Goal: Transaction & Acquisition: Book appointment/travel/reservation

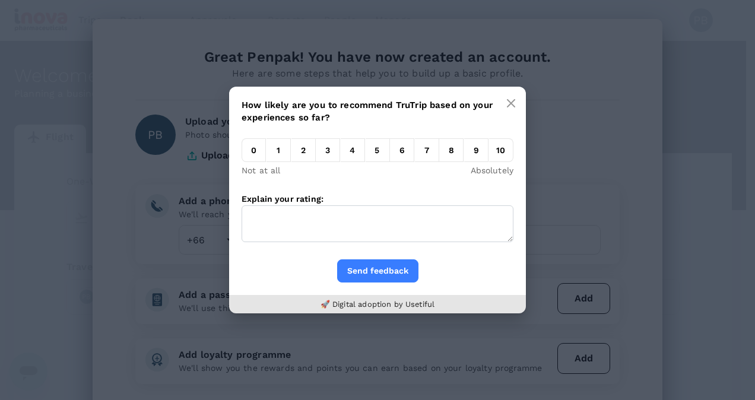
click at [499, 153] on em "10" at bounding box center [501, 150] width 24 height 24
click at [489, 153] on input "10" at bounding box center [489, 153] width 0 height 0
drag, startPoint x: 324, startPoint y: 196, endPoint x: 233, endPoint y: 200, distance: 91.5
click at [233, 200] on div "How likely are you to recommend TruTrip based on your experiences so far? 0 1 2…" at bounding box center [377, 173] width 297 height 173
drag, startPoint x: 243, startPoint y: 200, endPoint x: 288, endPoint y: 199, distance: 44.5
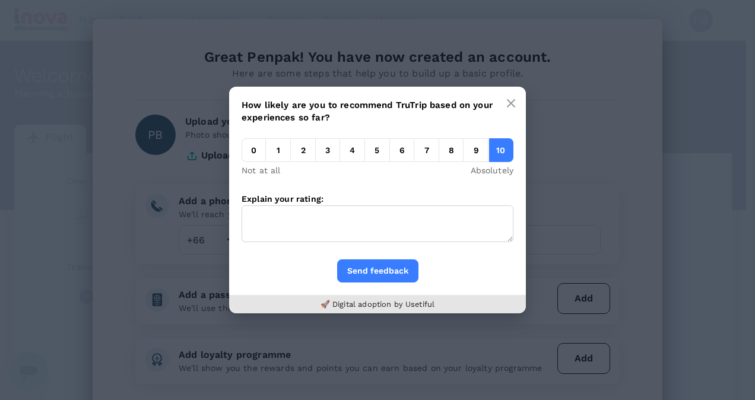
click at [287, 199] on label "Explain your rating:" at bounding box center [283, 199] width 82 height 10
click at [287, 205] on textarea "Explain your rating:" at bounding box center [378, 223] width 272 height 37
click at [452, 156] on em "8" at bounding box center [451, 150] width 24 height 24
click at [439, 153] on input "8" at bounding box center [439, 153] width 0 height 0
click at [325, 228] on textarea "Explain your rating:" at bounding box center [378, 223] width 272 height 37
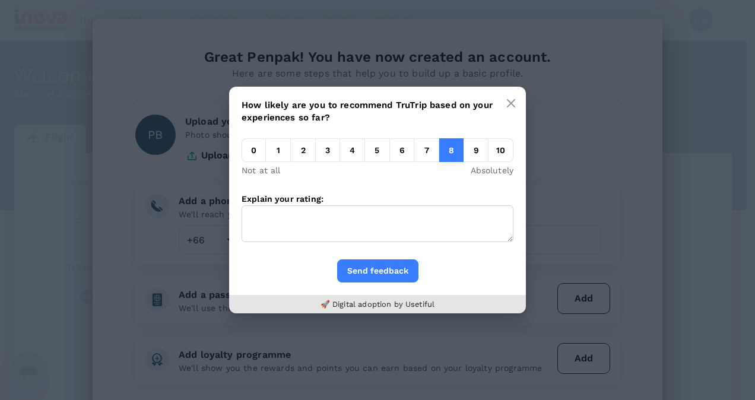
click at [325, 228] on textarea "Explain your rating:" at bounding box center [378, 223] width 272 height 37
click at [367, 272] on button "Send feedback" at bounding box center [377, 271] width 81 height 23
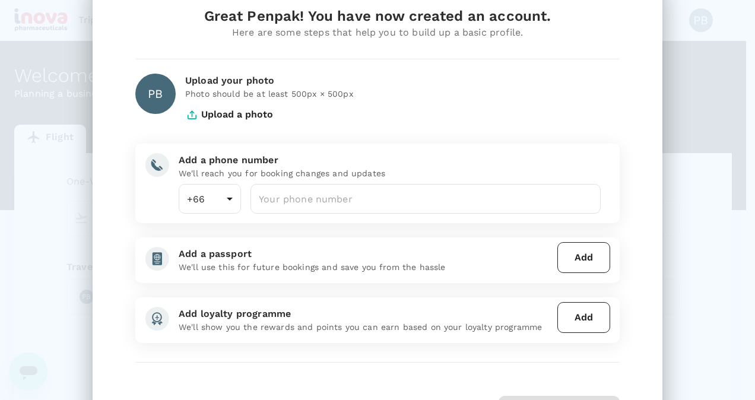
scroll to position [59, 0]
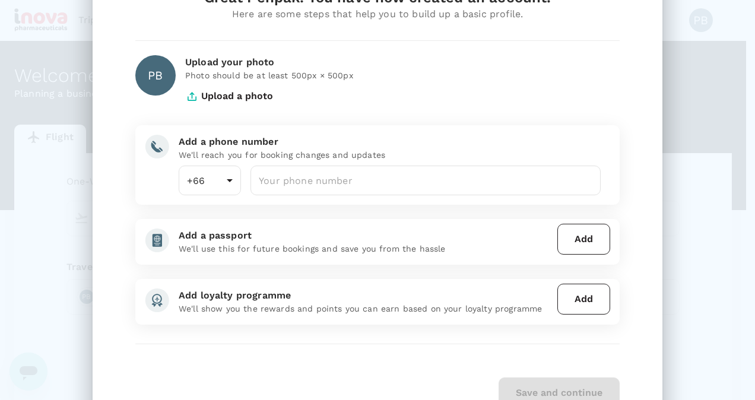
click at [204, 94] on button "Upload a photo" at bounding box center [229, 96] width 88 height 30
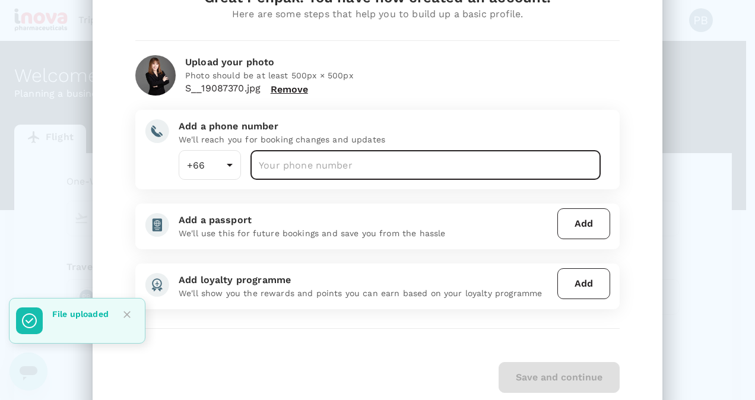
click at [271, 164] on input "number" at bounding box center [426, 165] width 350 height 30
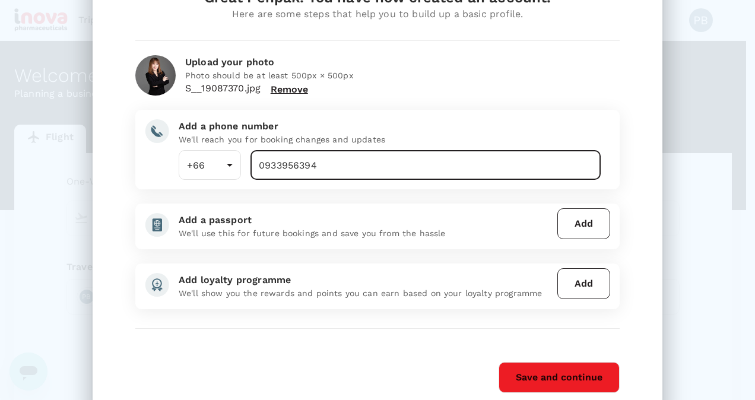
type input "0933956394"
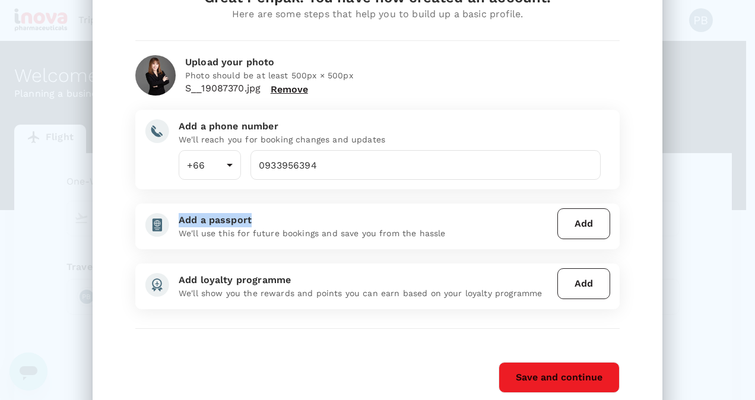
drag, startPoint x: 244, startPoint y: 222, endPoint x: 170, endPoint y: 220, distance: 74.3
click at [170, 220] on div "Add a passport We'll use this for future bookings and save you from the hassle" at bounding box center [361, 222] width 384 height 36
drag, startPoint x: 170, startPoint y: 220, endPoint x: 213, endPoint y: 220, distance: 42.8
copy div "Add a passport"
drag, startPoint x: 287, startPoint y: 280, endPoint x: 172, endPoint y: 282, distance: 115.2
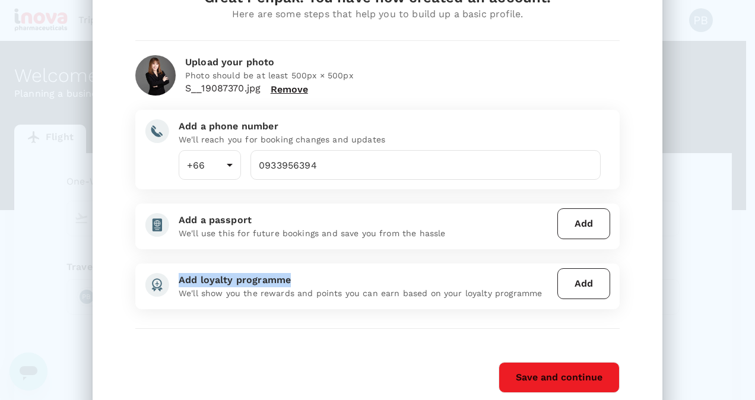
click at [172, 282] on div "Add loyalty programme We'll show you the rewards and points you can earn based …" at bounding box center [361, 282] width 384 height 36
drag, startPoint x: 172, startPoint y: 282, endPoint x: 197, endPoint y: 283, distance: 25.0
copy div "Add loyalty programme"
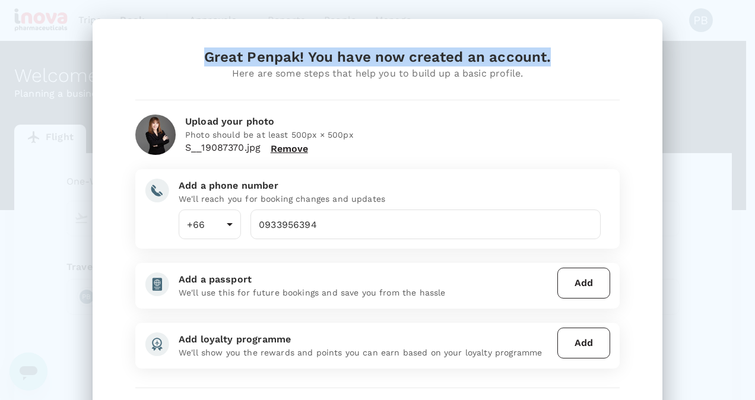
drag, startPoint x: 200, startPoint y: 57, endPoint x: 563, endPoint y: 57, distance: 363.5
click at [563, 57] on div "Great Penpak! You have now created an account." at bounding box center [377, 57] width 485 height 19
drag, startPoint x: 563, startPoint y: 57, endPoint x: 502, endPoint y: 59, distance: 60.6
copy div "Great Penpak! You have now created an account."
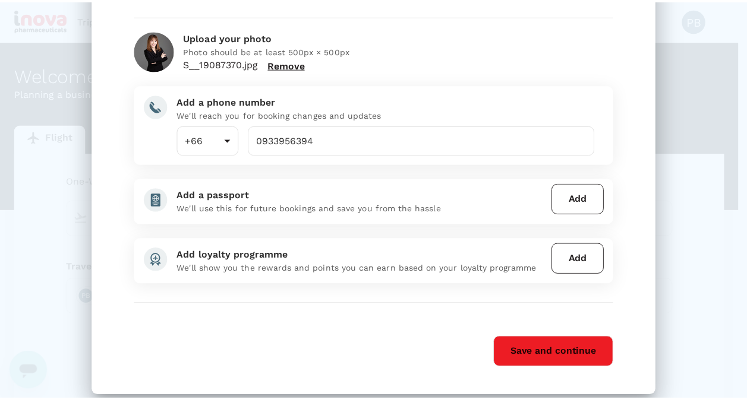
scroll to position [99, 0]
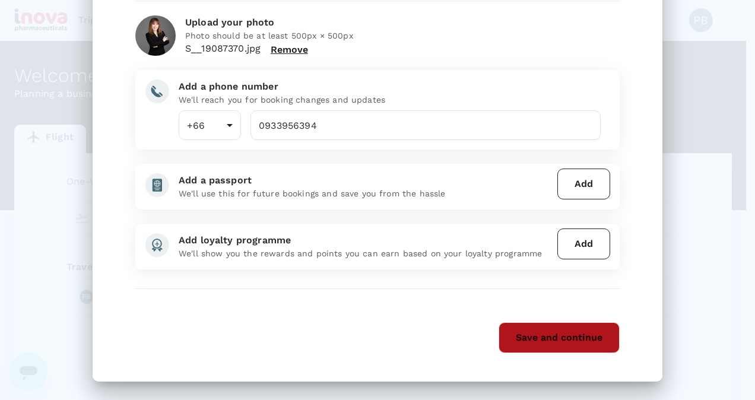
click at [532, 341] on button "Save and continue" at bounding box center [559, 337] width 121 height 31
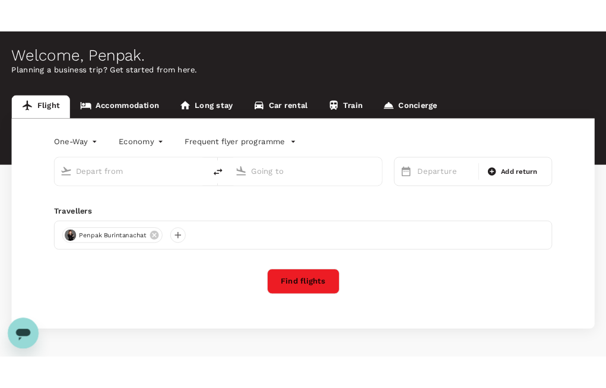
scroll to position [86, 0]
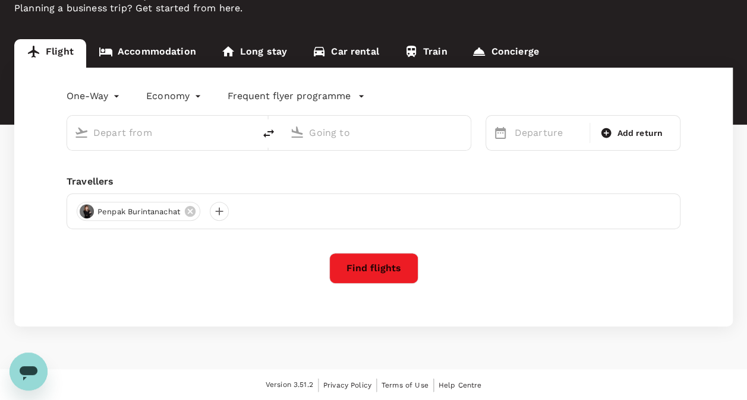
click at [137, 124] on input "text" at bounding box center [161, 133] width 136 height 18
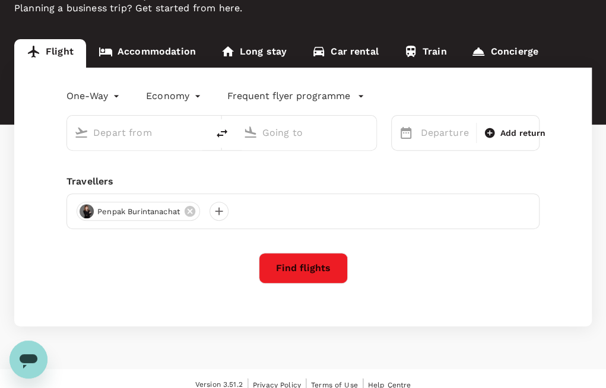
click at [121, 137] on input "text" at bounding box center [138, 133] width 90 height 18
type input "ฤ"
type input "S"
type input "A"
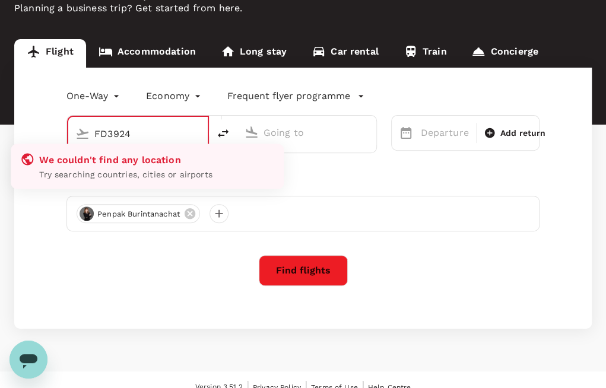
type input "FD3924"
click at [308, 141] on input "text" at bounding box center [308, 133] width 88 height 18
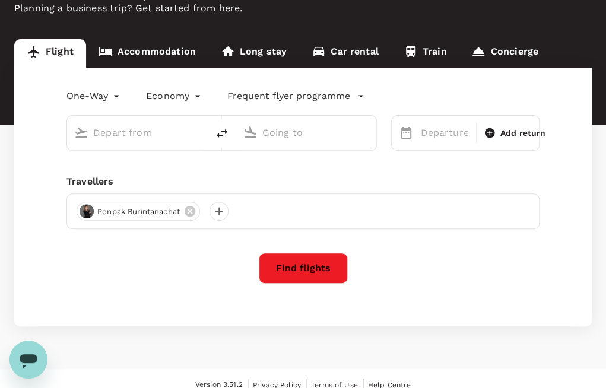
click at [115, 151] on div "One-Way oneway Economy economy Frequent flyer programme Departure Add return Tr…" at bounding box center [303, 197] width 578 height 259
click at [127, 139] on input "text" at bounding box center [138, 133] width 90 height 18
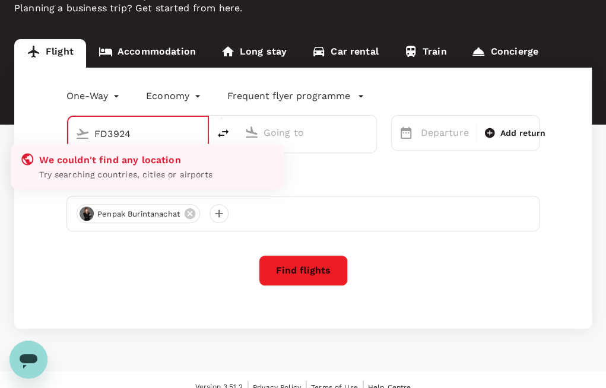
type input "FD3924"
click at [367, 169] on div "One-Way oneway Economy economy Frequent flyer programme We couldn't find any lo…" at bounding box center [303, 198] width 578 height 261
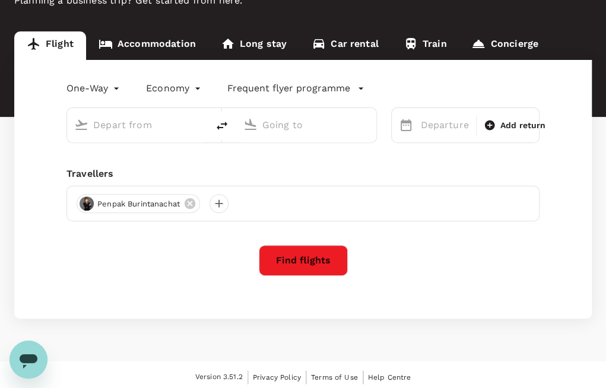
scroll to position [97, 0]
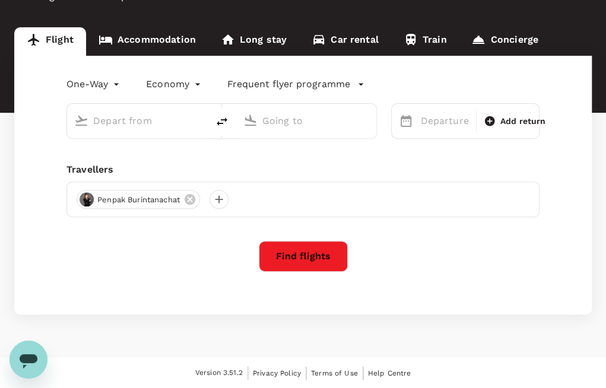
click at [165, 81] on body "Trips Book Approvals 0 Reports People Manage Welcome , Penpak . Planning a busi…" at bounding box center [303, 146] width 606 height 487
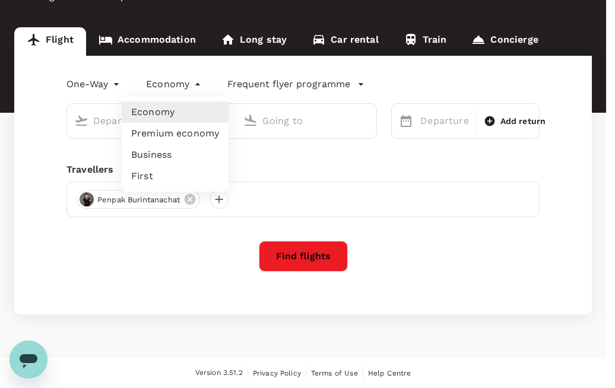
click at [159, 107] on li "Economy" at bounding box center [175, 112] width 107 height 21
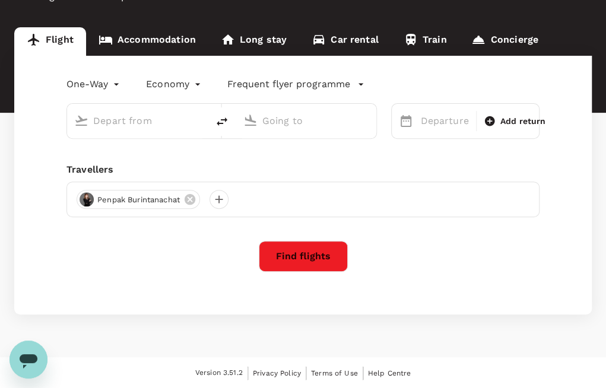
click at [90, 84] on body "Trips Book Approvals 0 Reports People Manage Welcome , Penpak . Planning a busi…" at bounding box center [303, 146] width 606 height 487
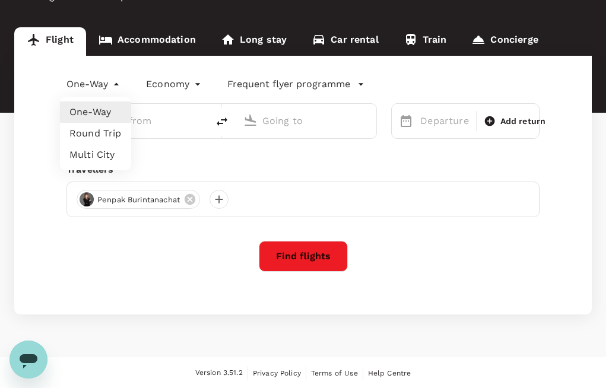
click at [106, 155] on li "Multi City" at bounding box center [95, 154] width 71 height 21
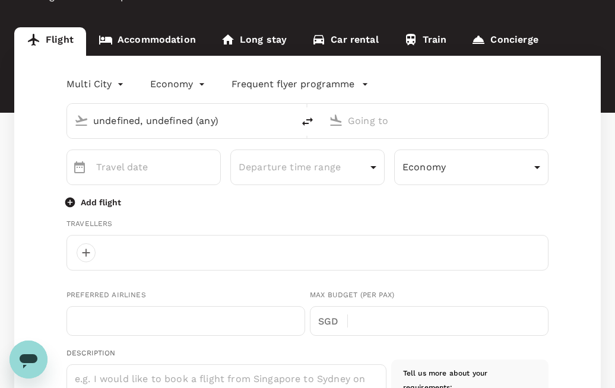
type input "multicity"
type input "undefined, undefined (any)"
type input "66"
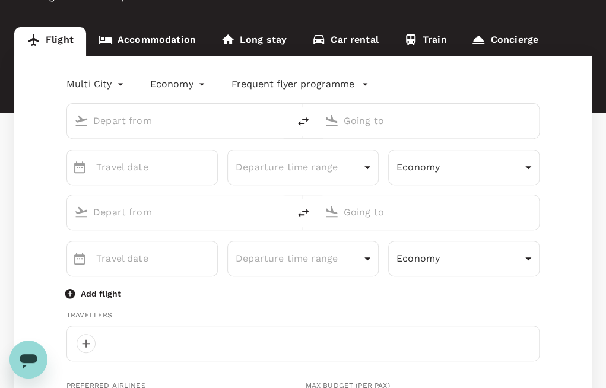
type input "0933956394"
type input "p.burintanachat@inovapharma.com"
click at [151, 131] on div at bounding box center [178, 121] width 222 height 34
click at [119, 126] on input "text" at bounding box center [178, 121] width 171 height 18
click at [127, 132] on div at bounding box center [178, 121] width 222 height 34
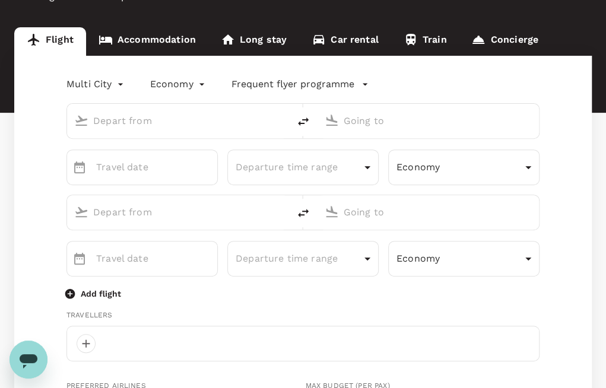
click at [129, 122] on input "text" at bounding box center [178, 121] width 171 height 18
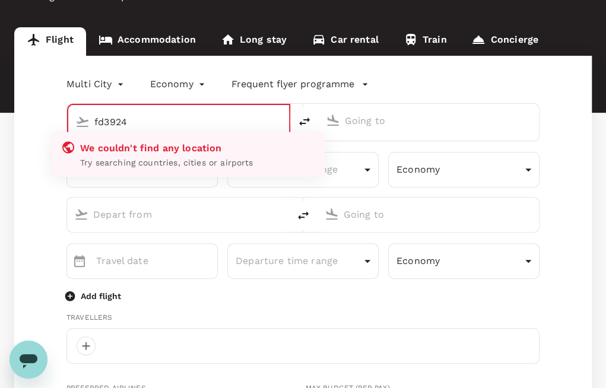
type input "fd3924"
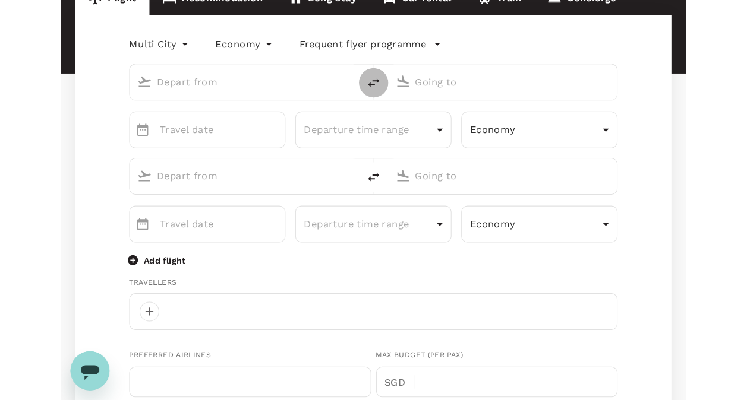
scroll to position [157, 0]
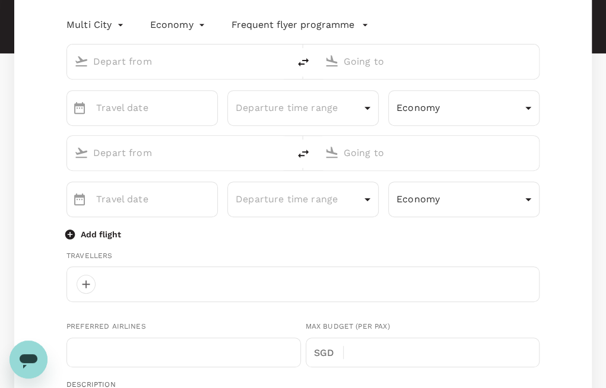
click at [124, 73] on div at bounding box center [178, 62] width 222 height 34
click at [129, 64] on input "text" at bounding box center [178, 61] width 171 height 18
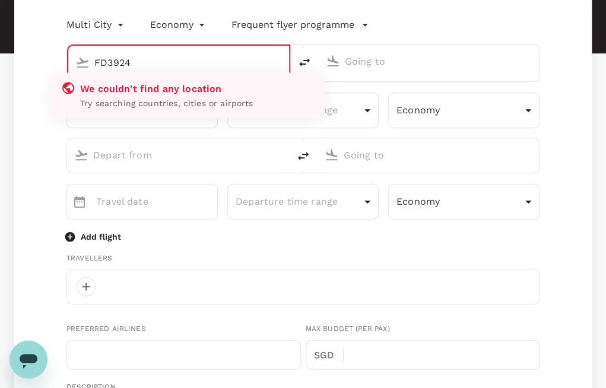
click at [119, 100] on p "Try searching countries, cities or airports" at bounding box center [197, 104] width 235 height 12
click at [170, 96] on div "We couldn't find any location" at bounding box center [197, 89] width 235 height 17
click at [163, 110] on div "We couldn't find any location Try searching countries, cities or airports" at bounding box center [188, 95] width 273 height 45
type input "FD3924"
type input "DD MMMM"
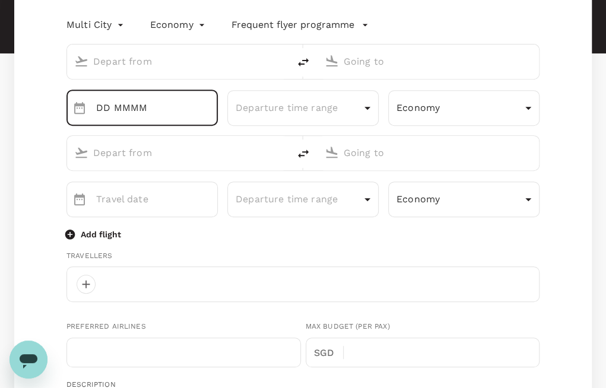
click at [144, 119] on input "DD MMMM" at bounding box center [157, 108] width 122 height 36
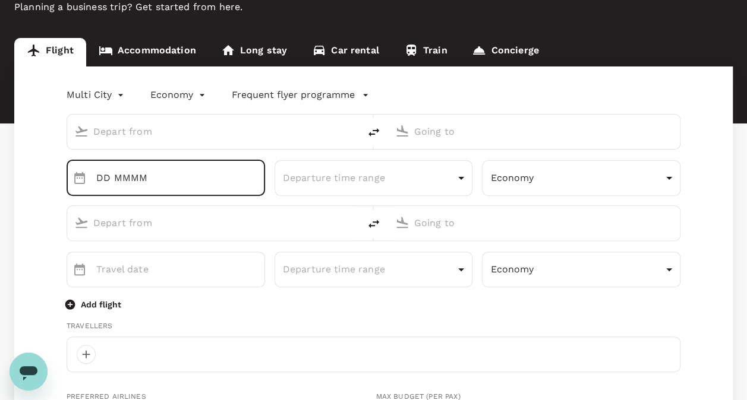
scroll to position [0, 0]
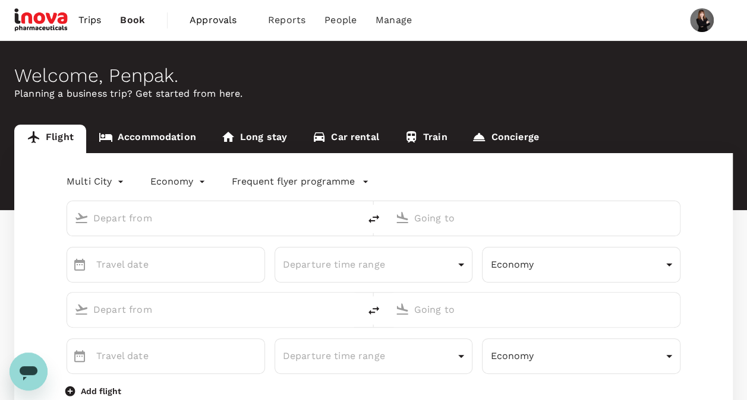
click at [121, 21] on span "Book" at bounding box center [132, 20] width 25 height 14
click at [227, 20] on span "Approvals" at bounding box center [218, 20] width 59 height 14
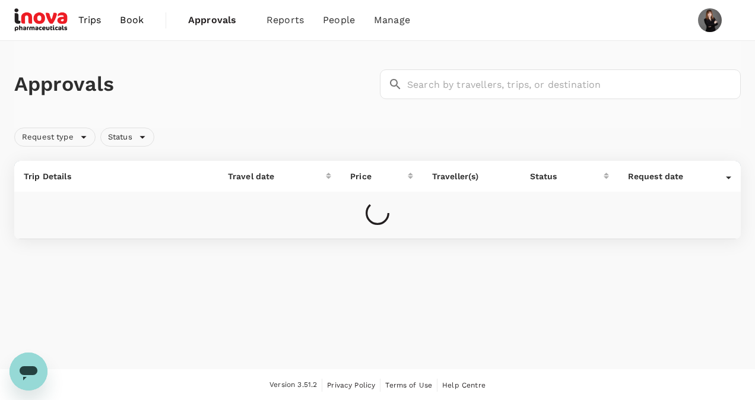
click at [71, 20] on link "Trips" at bounding box center [90, 20] width 42 height 40
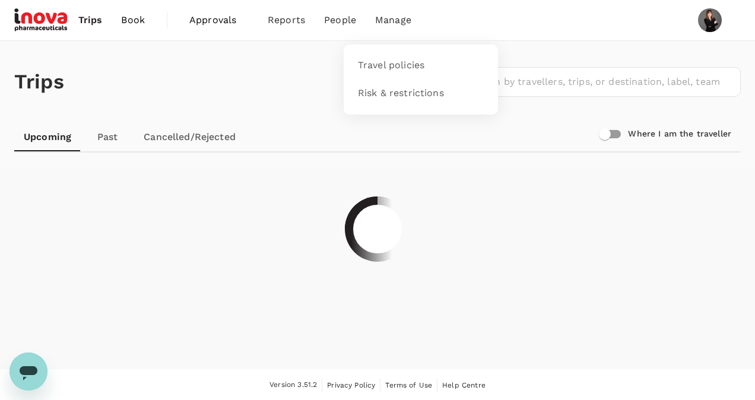
click at [398, 21] on span "Manage" at bounding box center [393, 20] width 36 height 14
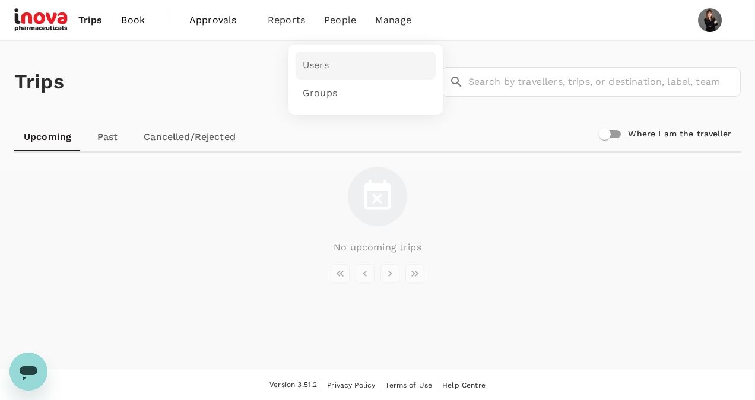
click at [314, 67] on span "Users" at bounding box center [316, 66] width 26 height 14
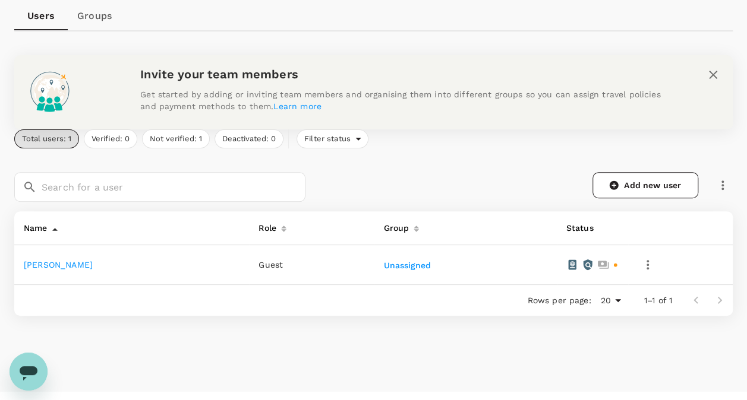
scroll to position [119, 0]
click at [55, 228] on icon at bounding box center [54, 228] width 5 height 3
click at [64, 265] on link "Toby Anderson" at bounding box center [58, 265] width 69 height 10
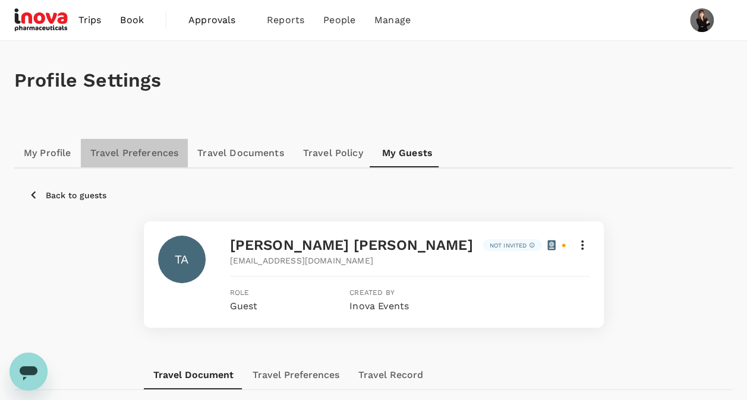
click at [138, 157] on link "Travel Preferences" at bounding box center [134, 153] width 107 height 29
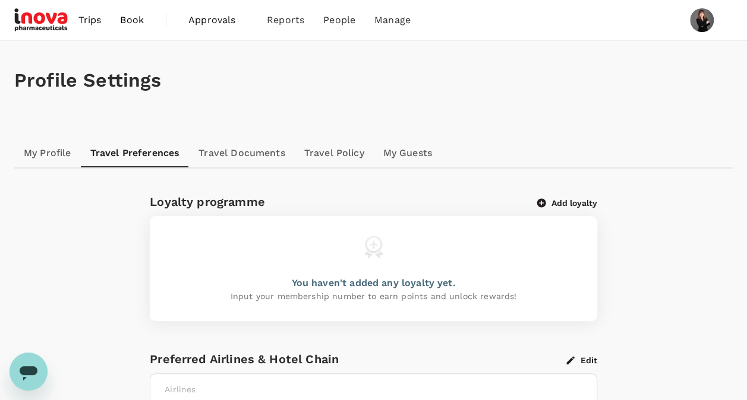
click at [45, 154] on link "My Profile" at bounding box center [47, 153] width 67 height 29
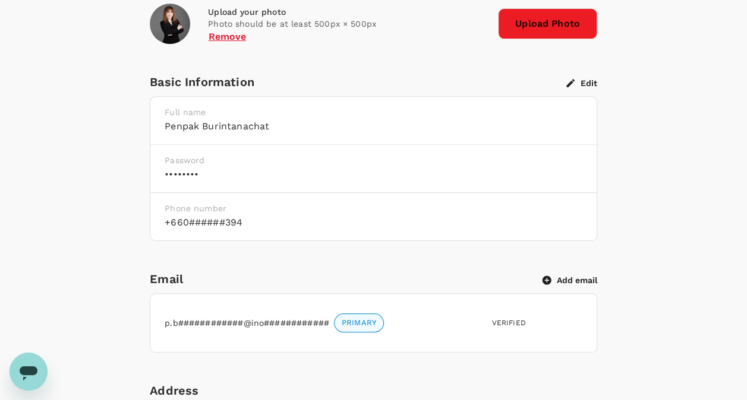
scroll to position [156, 0]
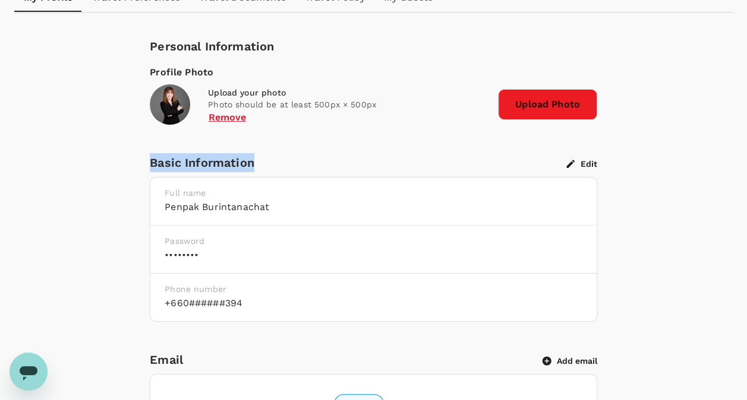
drag, startPoint x: 148, startPoint y: 163, endPoint x: 252, endPoint y: 166, distance: 104.0
copy div "Basic Information"
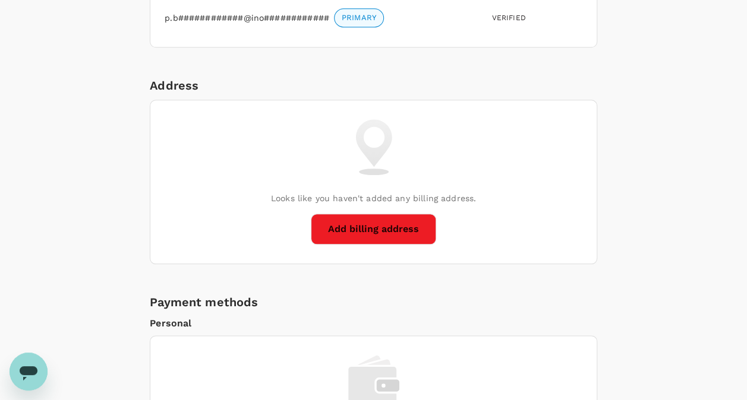
scroll to position [571, 0]
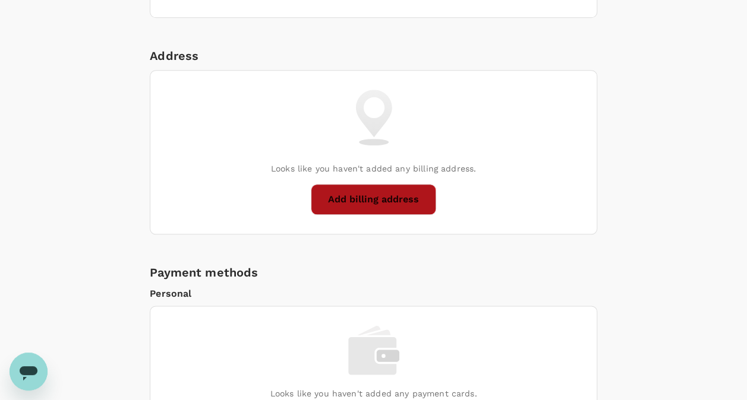
click at [342, 201] on button "Add billing address" at bounding box center [373, 199] width 125 height 31
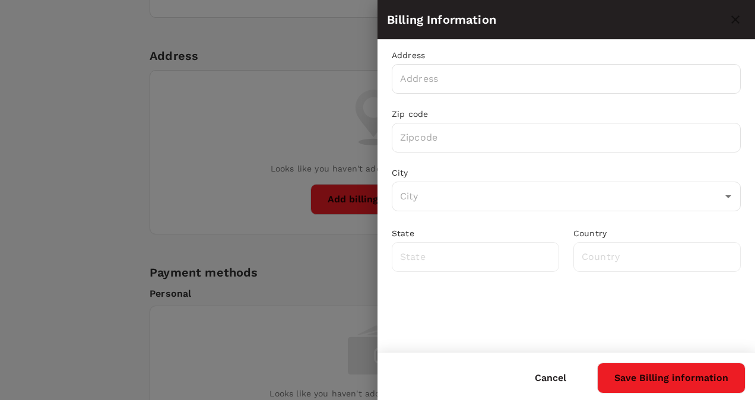
click at [276, 235] on div at bounding box center [377, 200] width 755 height 400
click at [563, 379] on button "Cancel" at bounding box center [550, 378] width 65 height 30
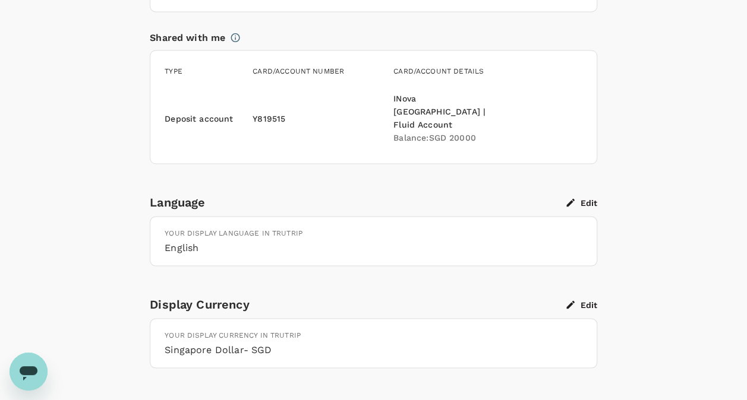
scroll to position [1046, 0]
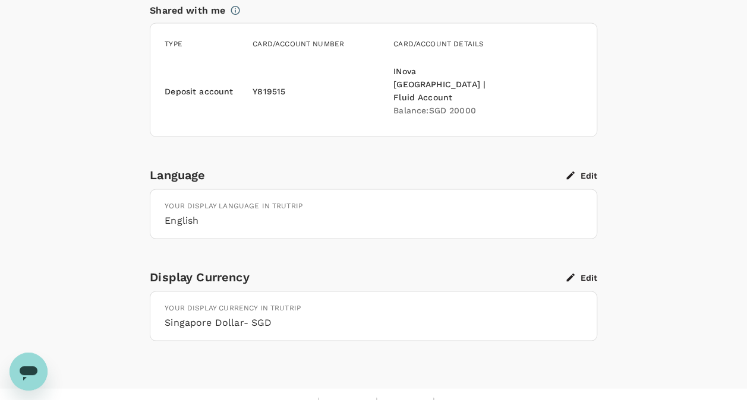
click at [200, 212] on h6 "English" at bounding box center [374, 220] width 418 height 17
click at [195, 212] on h6 "English" at bounding box center [374, 220] width 418 height 17
click at [589, 170] on button "Edit" at bounding box center [581, 175] width 31 height 11
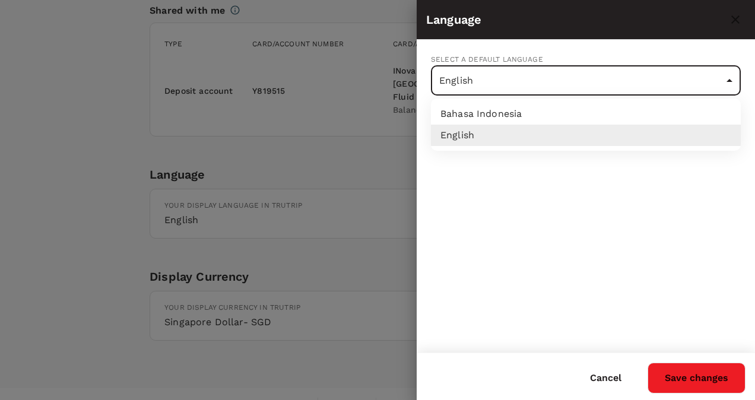
click at [730, 86] on div at bounding box center [377, 200] width 755 height 400
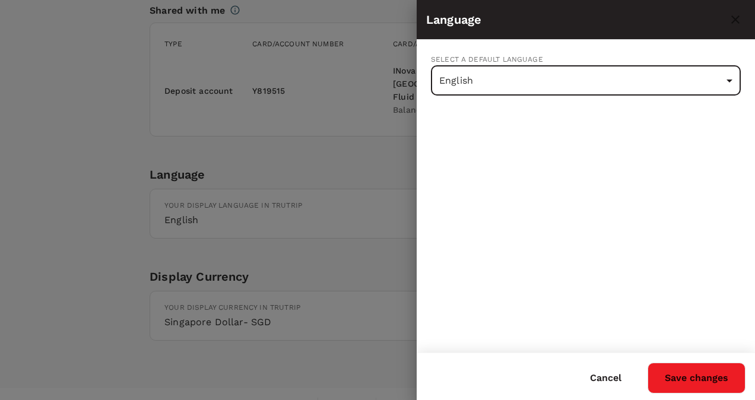
click at [353, 179] on div at bounding box center [377, 200] width 755 height 400
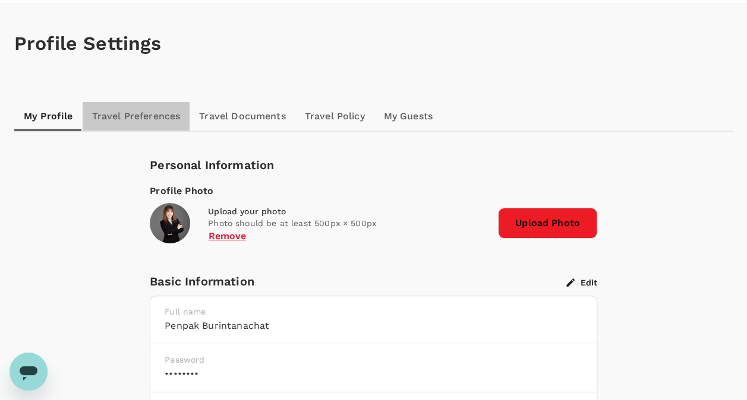
click at [121, 118] on link "Travel Preferences" at bounding box center [136, 116] width 107 height 29
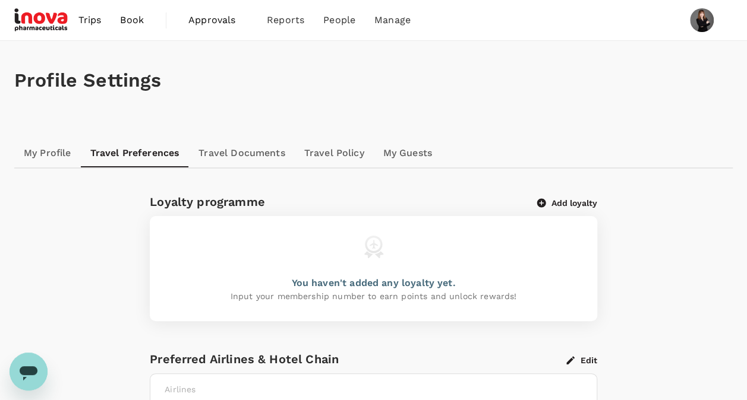
click at [94, 17] on span "Trips" at bounding box center [89, 20] width 23 height 14
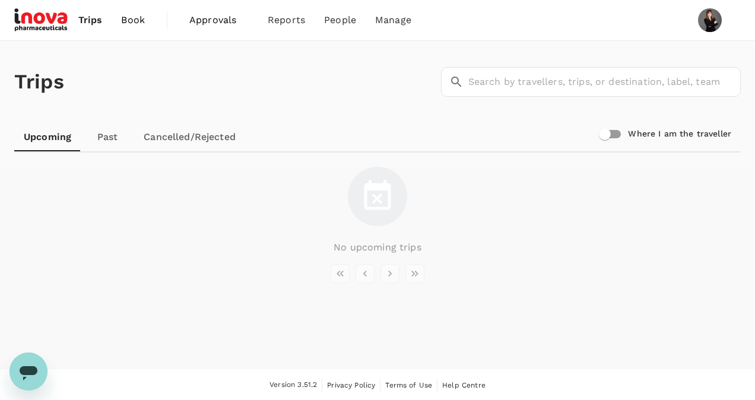
click at [134, 20] on span "Book" at bounding box center [133, 20] width 24 height 14
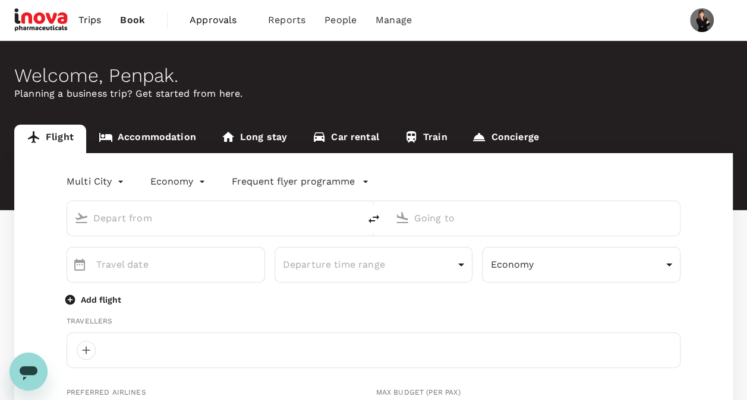
type input "p.burintanachat@inovapharma.com"
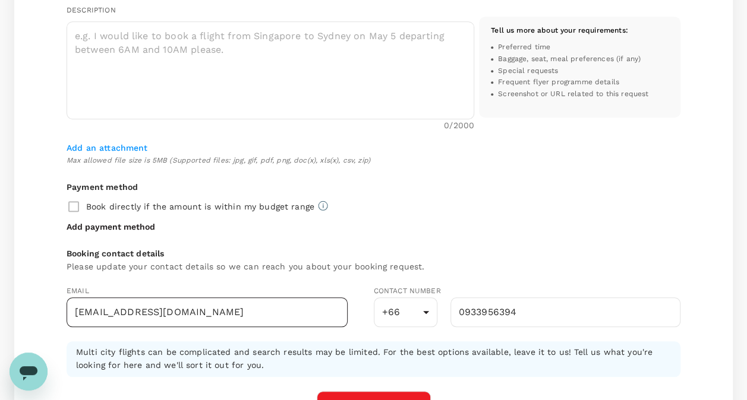
scroll to position [475, 0]
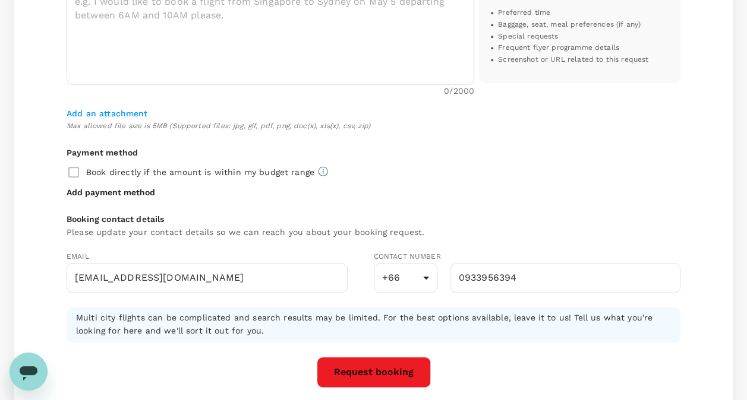
click at [72, 173] on div "Book directly if the amount is within my budget range" at bounding box center [373, 172] width 613 height 25
click at [78, 172] on div "Book directly if the amount is within my budget range" at bounding box center [373, 172] width 613 height 25
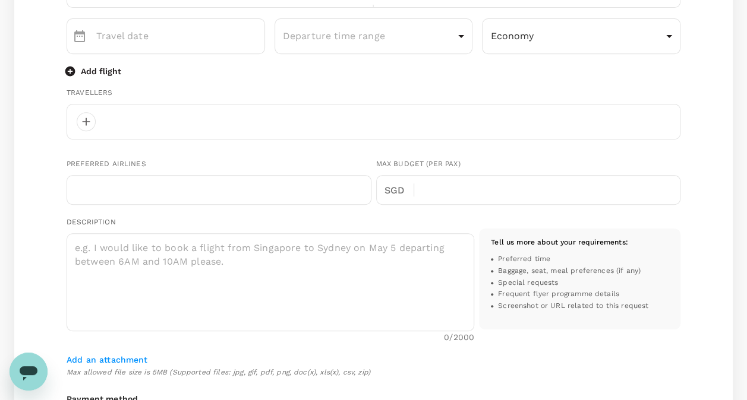
scroll to position [0, 0]
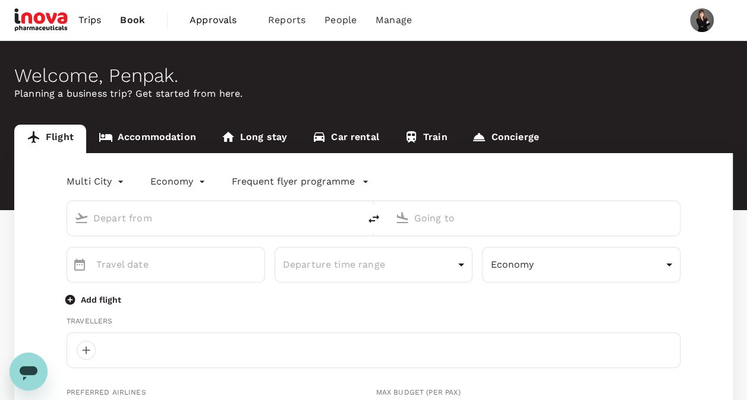
click at [359, 184] on icon "button" at bounding box center [365, 182] width 12 height 12
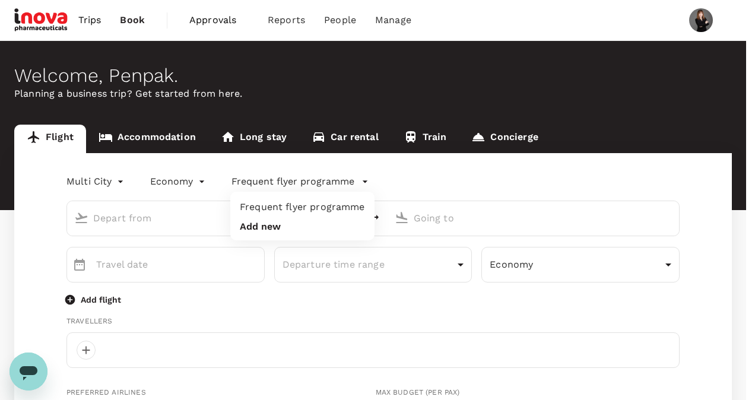
click at [291, 21] on div at bounding box center [377, 200] width 755 height 400
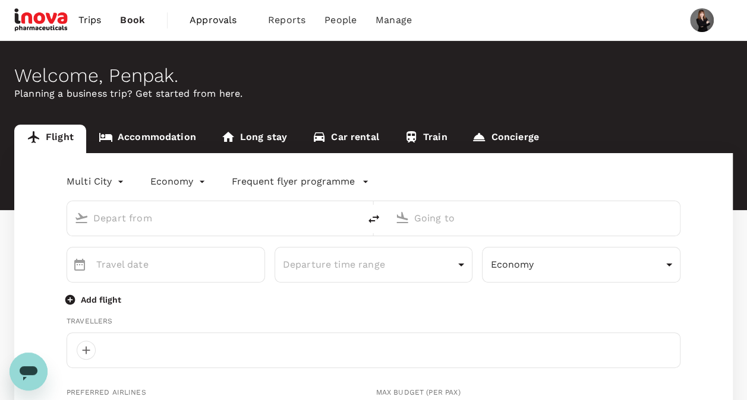
click at [205, 21] on span "Approvals" at bounding box center [218, 20] width 59 height 14
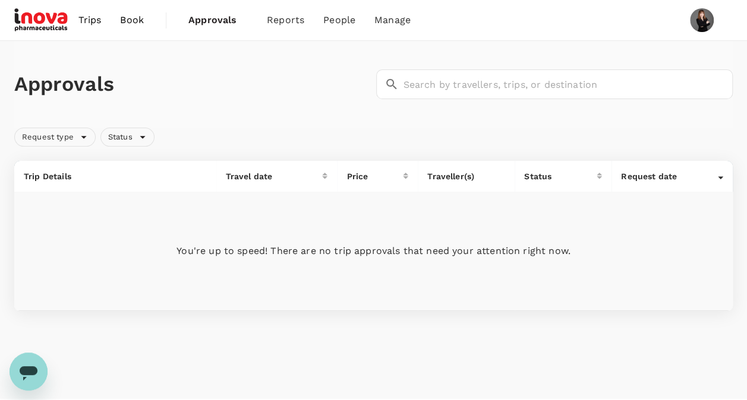
click at [67, 175] on p "Trip Details" at bounding box center [115, 176] width 183 height 12
click at [260, 175] on div "Travel date" at bounding box center [274, 176] width 97 height 12
click at [328, 97] on span "Groups" at bounding box center [319, 94] width 34 height 14
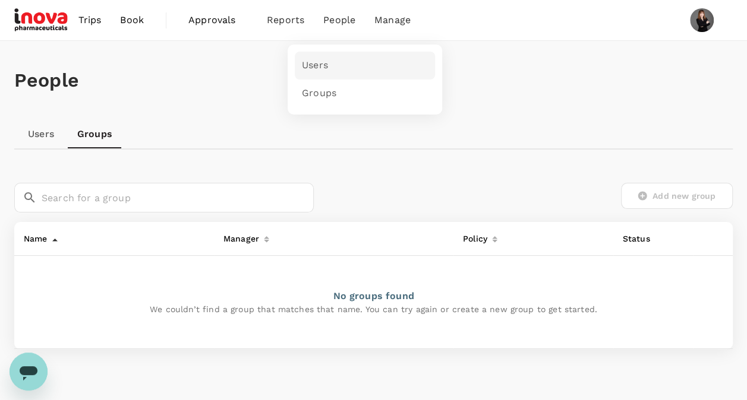
click at [326, 62] on span "Users" at bounding box center [315, 66] width 26 height 14
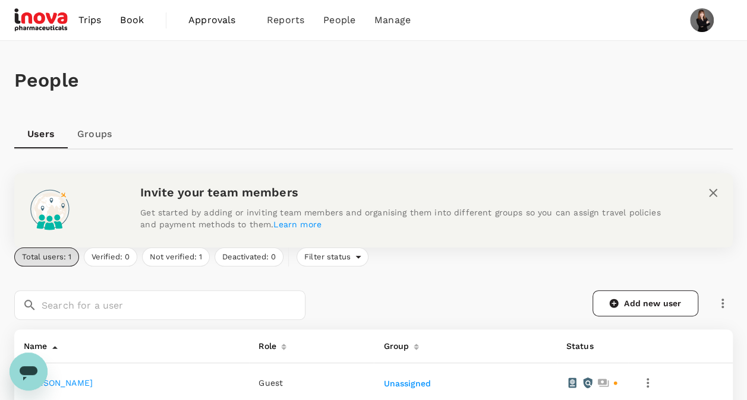
click at [96, 21] on span "Trips" at bounding box center [89, 20] width 23 height 14
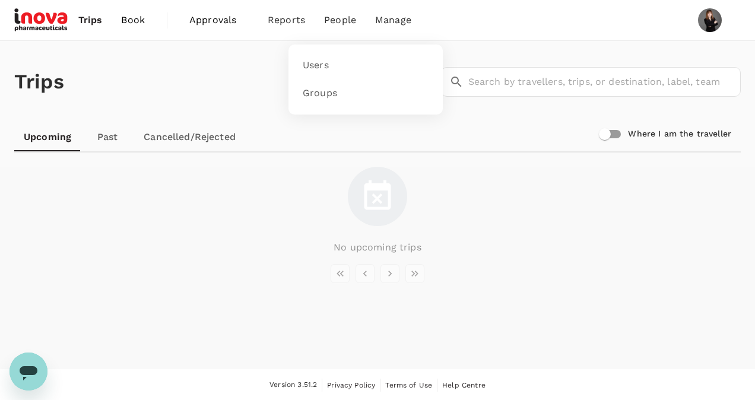
click at [347, 16] on span "People" at bounding box center [340, 20] width 32 height 14
drag, startPoint x: 280, startPoint y: 17, endPoint x: 182, endPoint y: 20, distance: 98.6
click at [182, 20] on nav "Trips Book Approvals 0 Reports Bookings Active travel People Manage" at bounding box center [217, 20] width 407 height 40
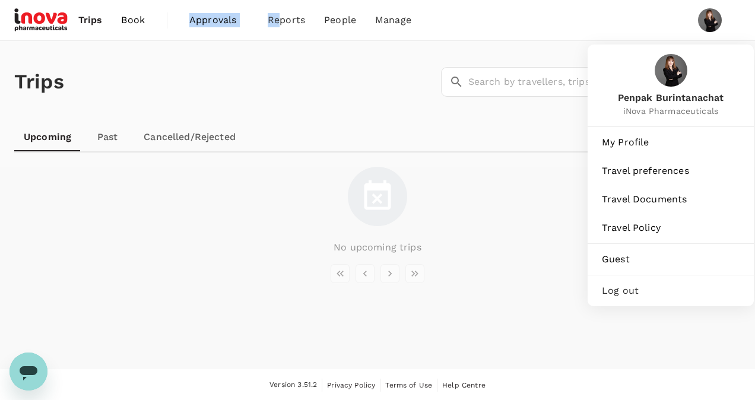
click at [713, 24] on img at bounding box center [710, 20] width 24 height 24
click at [709, 18] on img at bounding box center [710, 20] width 24 height 24
click at [707, 18] on img at bounding box center [710, 20] width 24 height 24
click at [707, 24] on img at bounding box center [710, 20] width 24 height 24
click at [627, 147] on span "My Profile" at bounding box center [671, 142] width 138 height 14
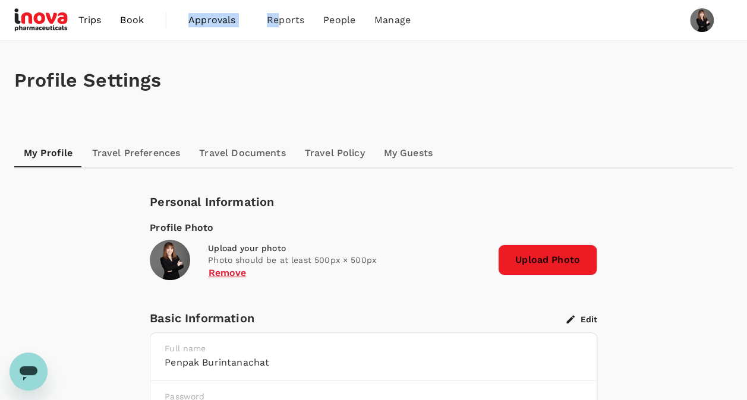
click at [108, 153] on link "Travel Preferences" at bounding box center [136, 153] width 107 height 29
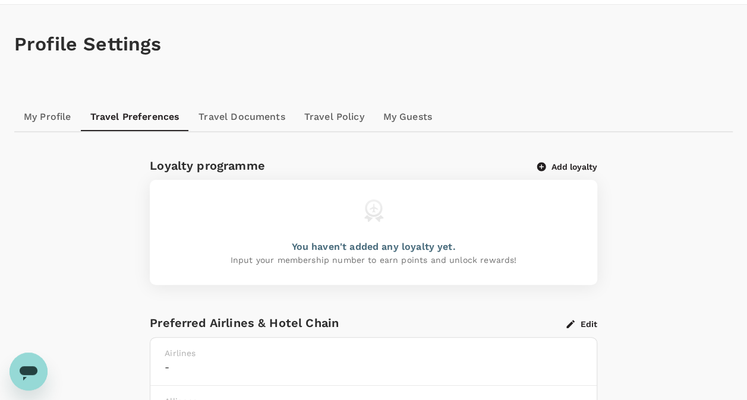
scroll to position [59, 0]
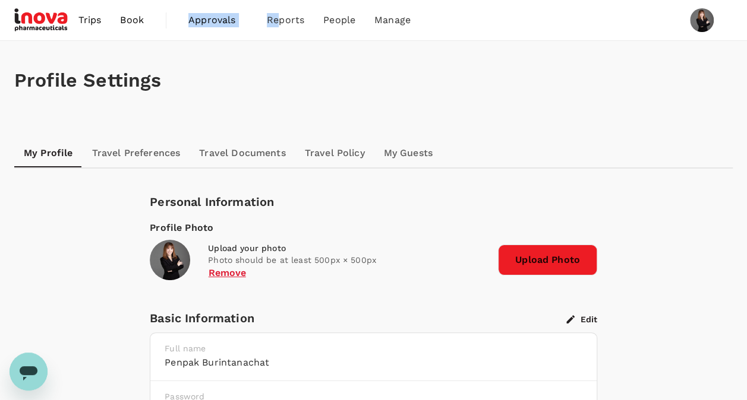
click at [140, 20] on span "Book" at bounding box center [132, 20] width 24 height 14
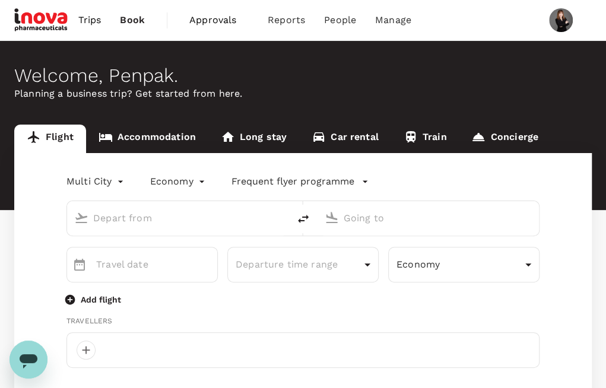
scroll to position [119, 0]
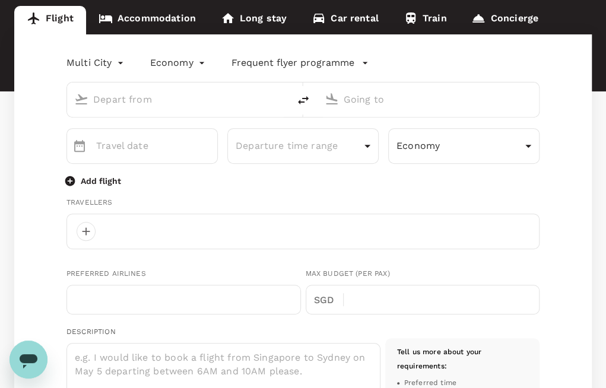
click at [134, 105] on input "text" at bounding box center [178, 99] width 171 height 18
type input "โ"
type input "F"
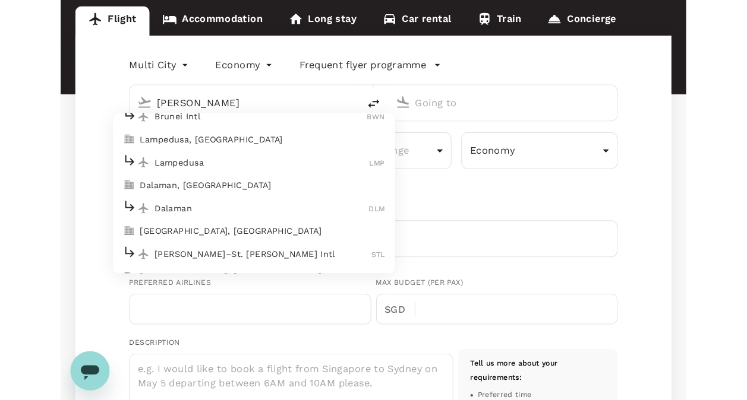
scroll to position [59, 0]
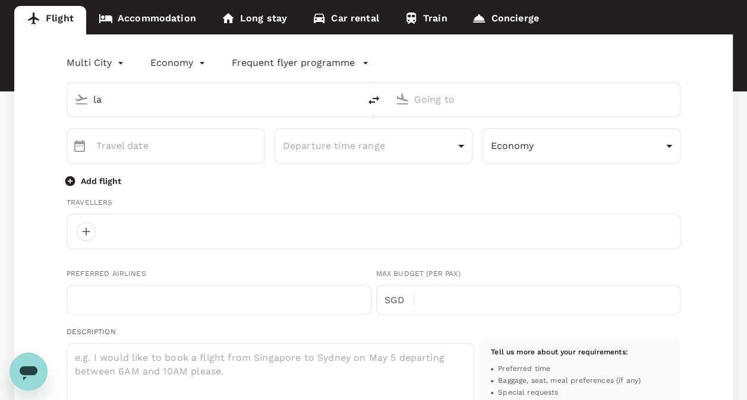
type input "l"
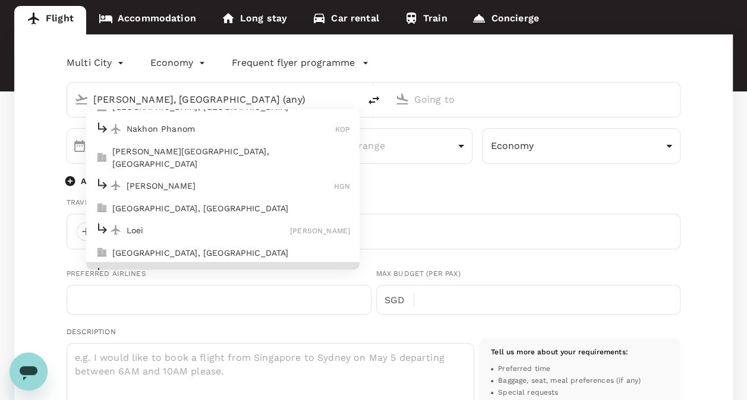
scroll to position [1086, 0]
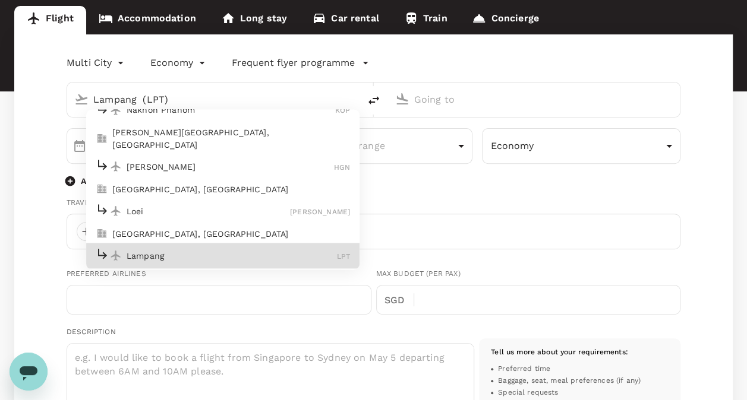
type input "Lampang (LPT)"
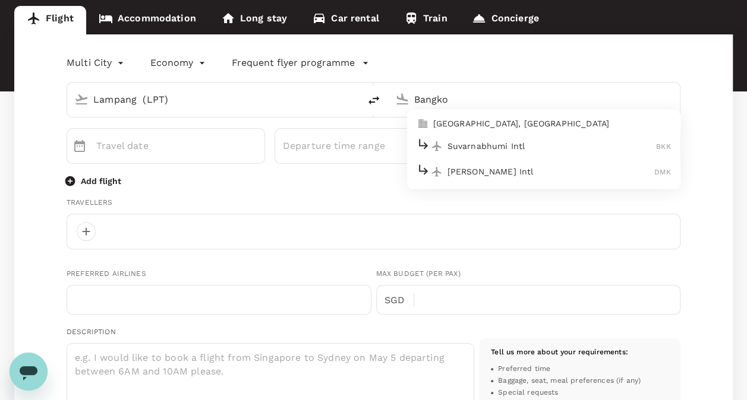
click at [467, 151] on p "Suvarnabhumi Intl" at bounding box center [551, 146] width 209 height 12
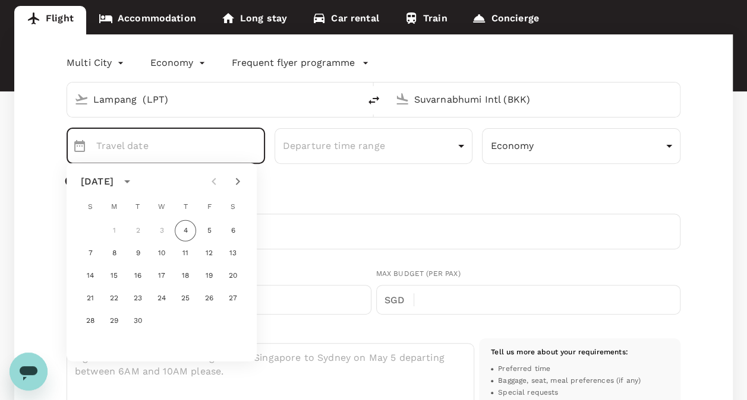
drag, startPoint x: 557, startPoint y: 101, endPoint x: 394, endPoint y: 93, distance: 162.9
click at [397, 93] on div "Suvarnabhumi Intl (BKK)" at bounding box center [531, 97] width 283 height 26
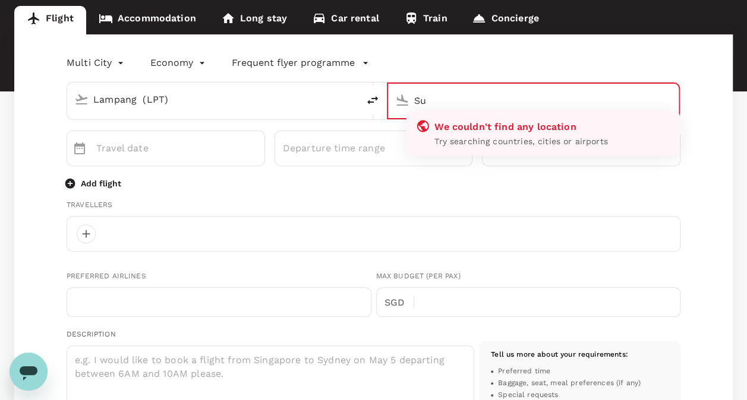
type input "S"
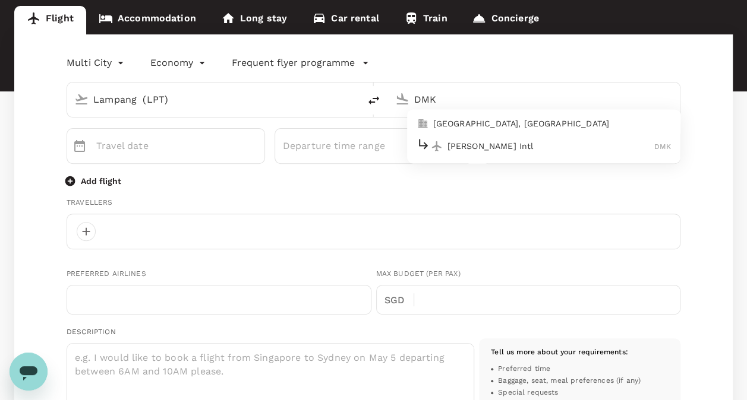
click at [555, 139] on div "Don Mueang Intl DMK" at bounding box center [543, 146] width 254 height 18
type input "[PERSON_NAME] Intl (DMK)"
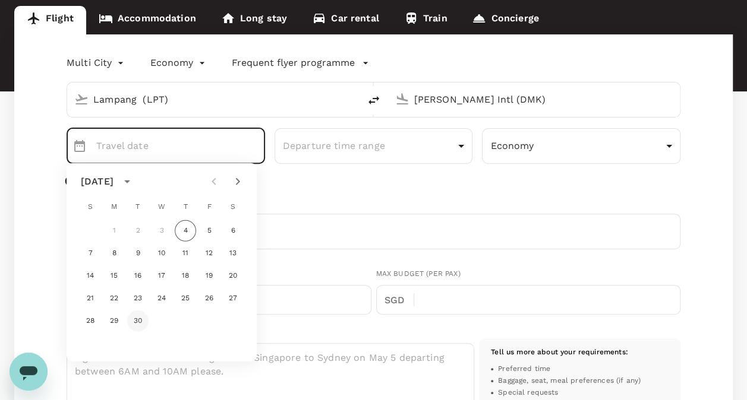
click at [141, 323] on button "30" at bounding box center [137, 321] width 21 height 21
type input "[DATE]"
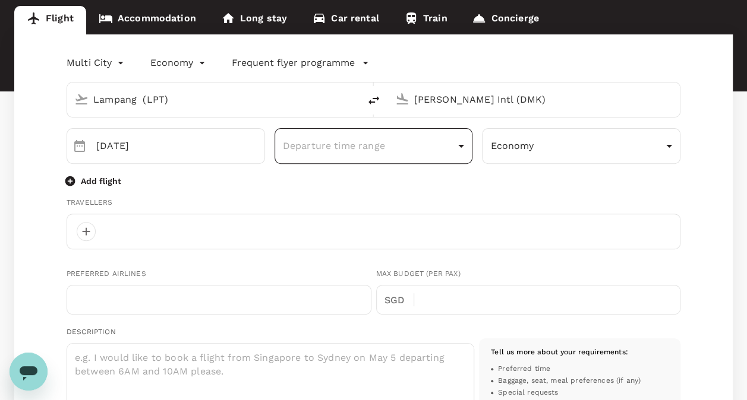
click at [310, 148] on body "Trips Book Approvals 0 Reports People Manage Welcome , Penpak . Planning a busi…" at bounding box center [373, 366] width 747 height 970
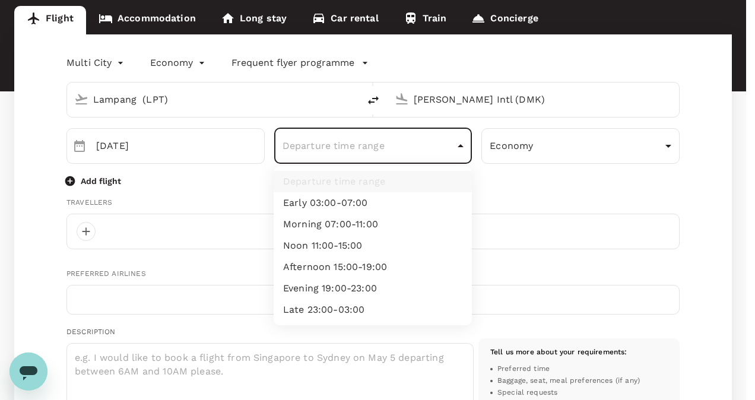
click at [334, 252] on li "Noon 11:00-15:00" at bounding box center [373, 245] width 198 height 21
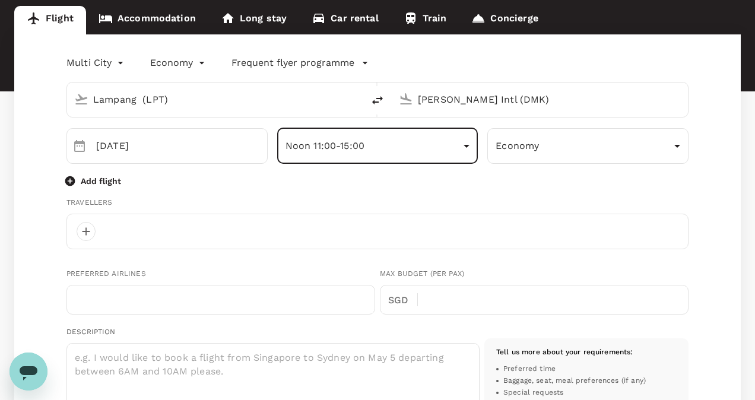
type input "noon"
click at [669, 153] on body "Trips Book Approvals 0 Reports People Manage Welcome , Penpak . Planning a busi…" at bounding box center [377, 366] width 755 height 970
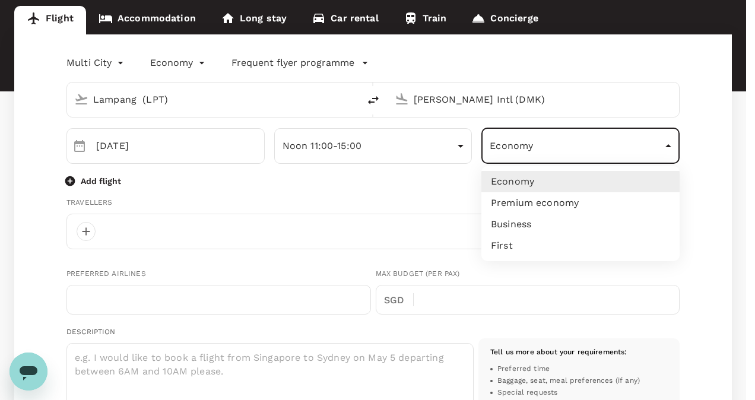
click at [523, 185] on li "Economy" at bounding box center [581, 181] width 198 height 21
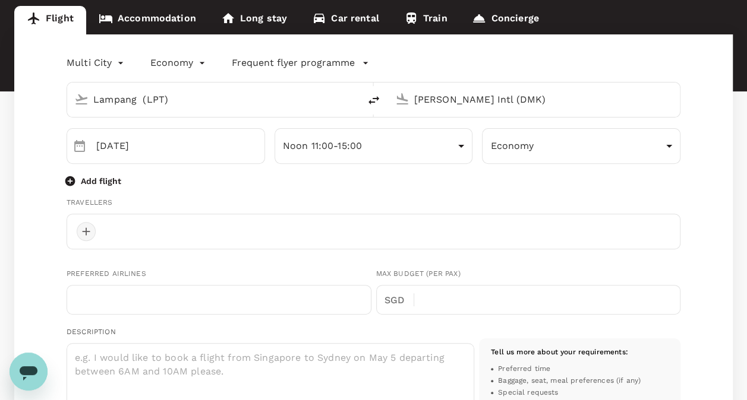
click at [83, 229] on div at bounding box center [86, 231] width 19 height 19
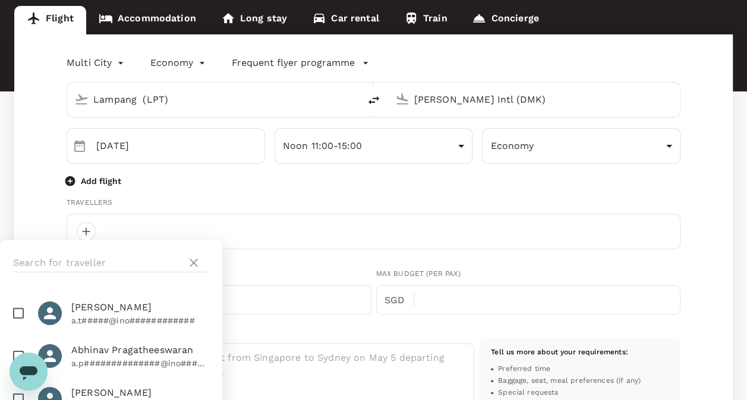
scroll to position [59, 0]
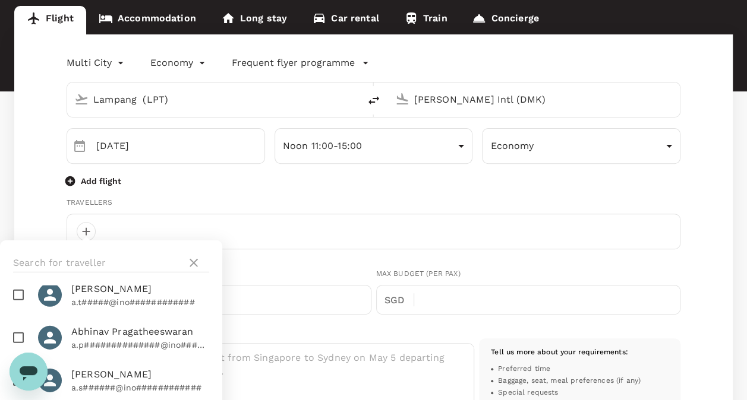
click at [113, 272] on div at bounding box center [111, 263] width 222 height 45
click at [117, 264] on input "text" at bounding box center [97, 263] width 169 height 19
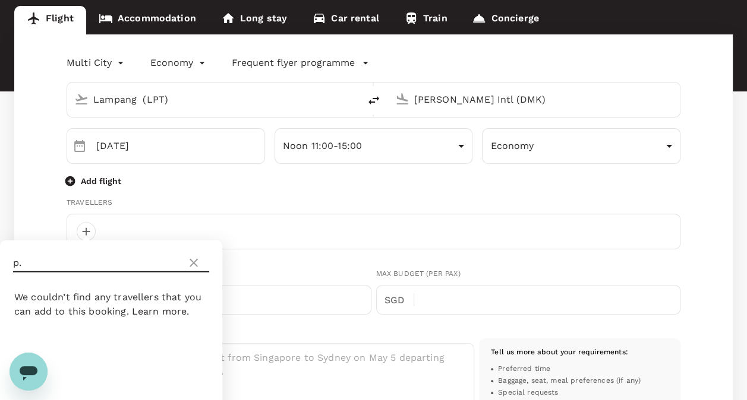
type input "p"
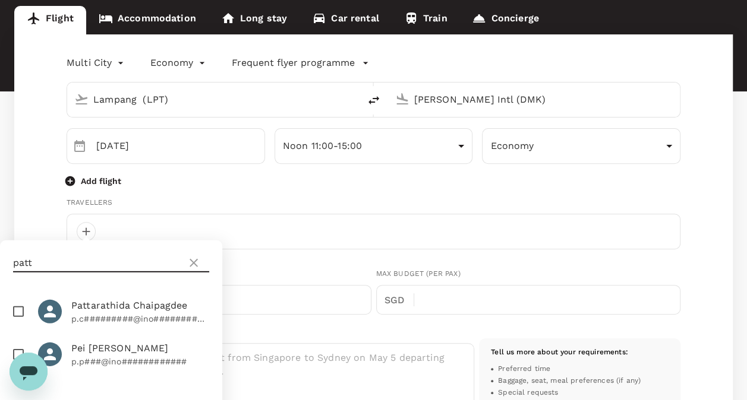
type input "patt"
click at [163, 315] on p "p.c#########@ino############" at bounding box center [140, 319] width 138 height 12
click at [126, 314] on p "p.c#########@ino############" at bounding box center [140, 319] width 138 height 12
click at [23, 310] on input "checkbox" at bounding box center [18, 311] width 25 height 25
click at [41, 308] on icon at bounding box center [50, 312] width 18 height 18
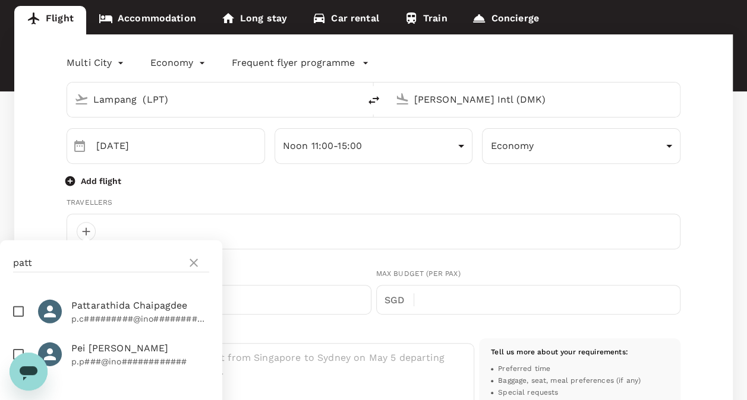
click at [41, 308] on icon at bounding box center [50, 312] width 18 height 18
checkbox input "true"
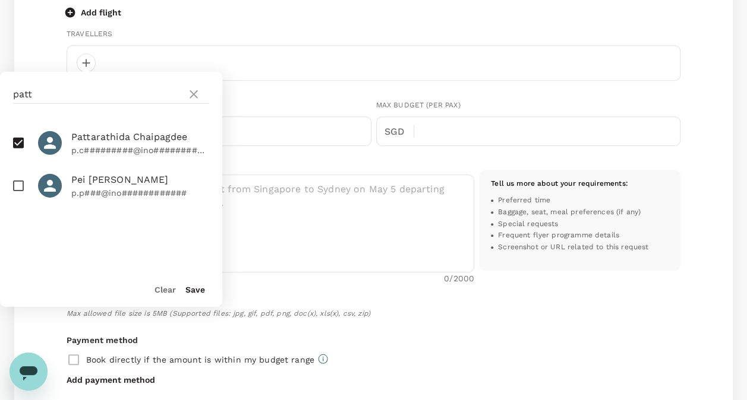
scroll to position [297, 0]
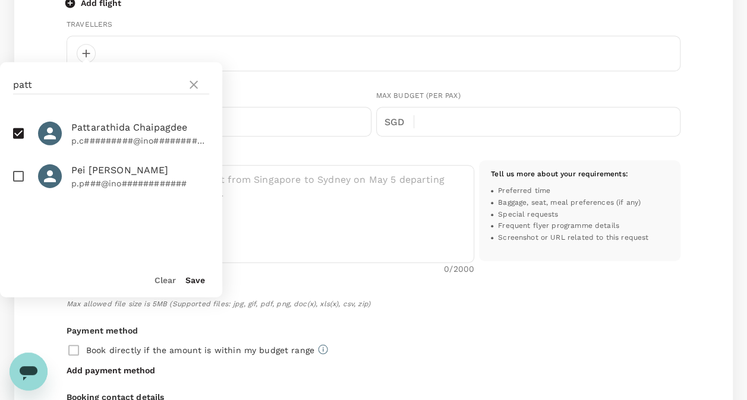
click at [199, 280] on button "Save" at bounding box center [195, 281] width 20 height 10
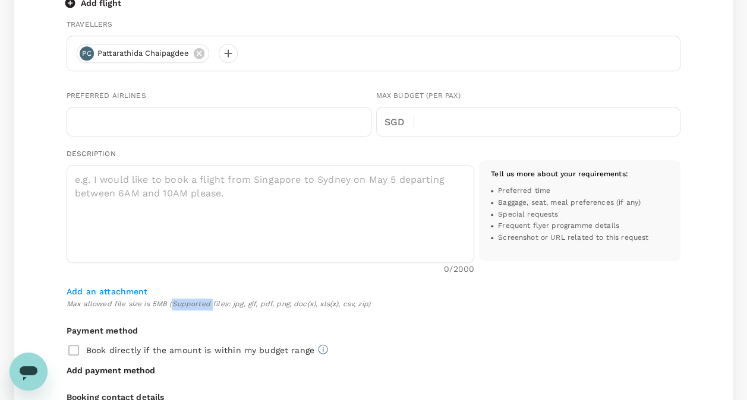
click at [199, 280] on div "Lampang (LPT) Don Mueang Intl (DMK) ​ 30 Sep ​ Noon 11:00-15:00 noon ​ Economy …" at bounding box center [373, 229] width 613 height 671
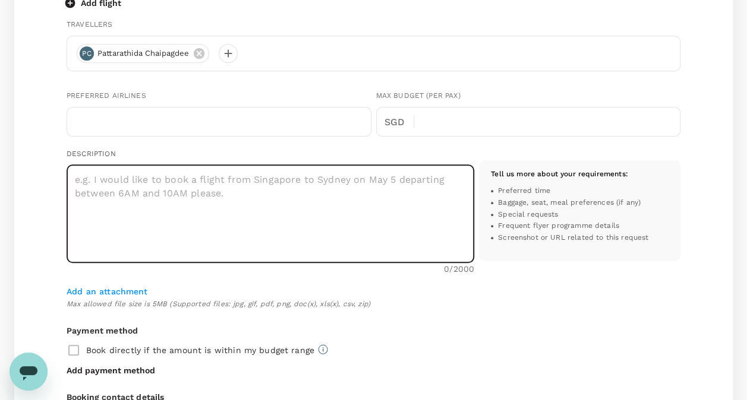
drag, startPoint x: 199, startPoint y: 280, endPoint x: 219, endPoint y: 172, distance: 109.3
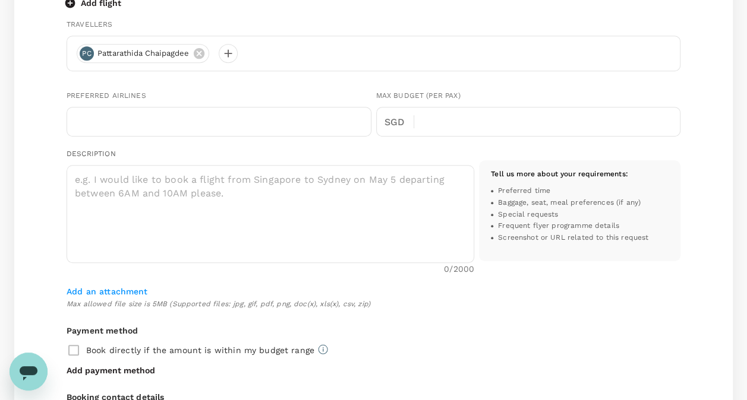
drag, startPoint x: 219, startPoint y: 172, endPoint x: 25, endPoint y: 135, distance: 197.1
click at [25, 135] on div "Multi City multicity Economy economy Frequent flyer programme Lampang (LPT) Don…" at bounding box center [373, 227] width 718 height 742
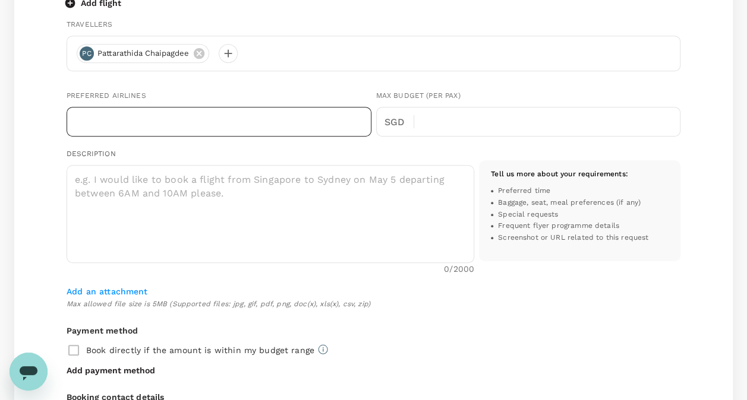
click at [185, 129] on input "text" at bounding box center [219, 122] width 305 height 30
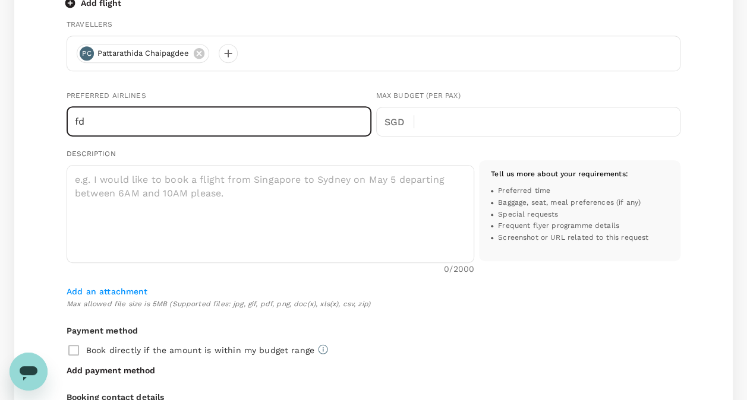
type input "f"
type input "t"
click at [191, 131] on input "air" at bounding box center [219, 122] width 305 height 30
click at [192, 126] on input "air" at bounding box center [219, 122] width 305 height 30
type input "air"
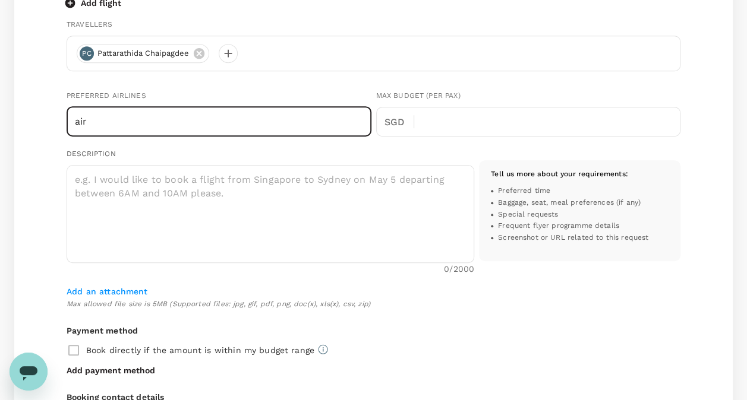
drag, startPoint x: 132, startPoint y: 122, endPoint x: 35, endPoint y: 122, distance: 96.8
click at [35, 122] on div "Multi City multicity Economy economy Frequent flyer programme Lampang (LPT) Don…" at bounding box center [373, 227] width 718 height 742
click at [75, 124] on input "FD3924" at bounding box center [219, 122] width 305 height 30
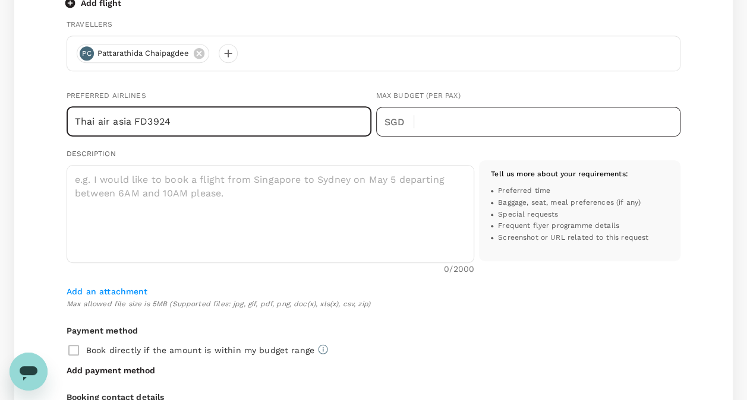
type input "Thai air asia FD3924"
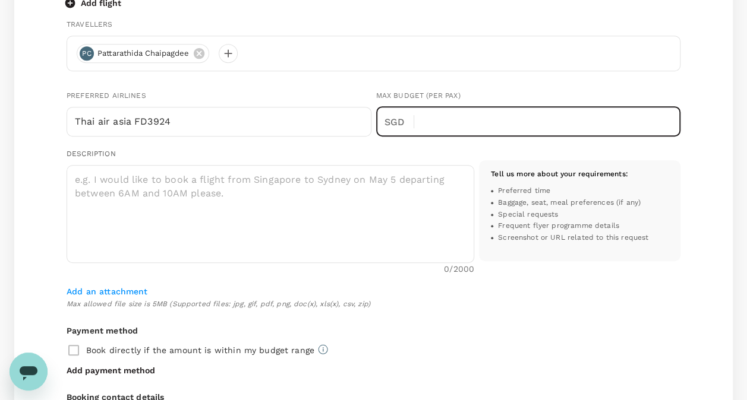
click at [433, 125] on input "text" at bounding box center [551, 122] width 257 height 30
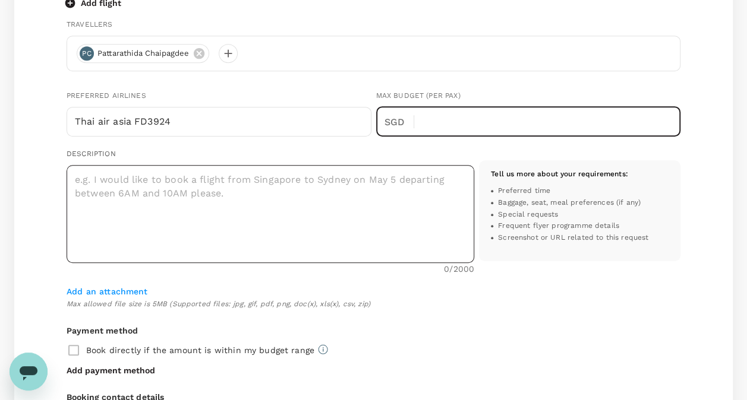
click at [227, 189] on textarea at bounding box center [270, 214] width 407 height 98
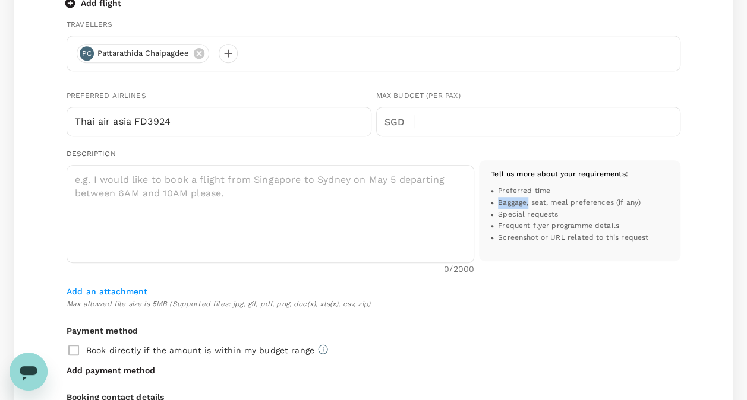
drag, startPoint x: 496, startPoint y: 200, endPoint x: 527, endPoint y: 202, distance: 31.6
click at [527, 202] on div "Baggage, seat, meal preferences (if any)" at bounding box center [580, 203] width 178 height 12
drag, startPoint x: 527, startPoint y: 202, endPoint x: 515, endPoint y: 201, distance: 12.5
copy span "Baggage,"
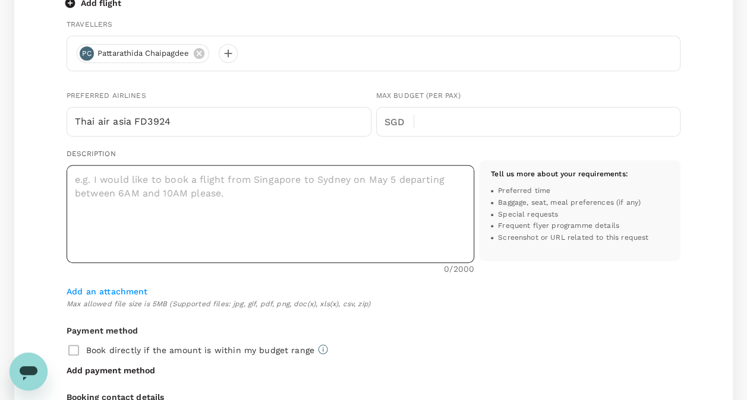
click at [238, 178] on textarea at bounding box center [270, 214] width 407 height 98
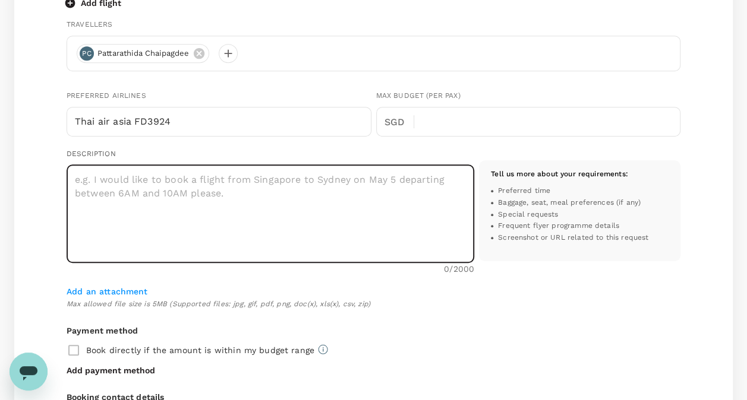
paste textarea "Baggage,"
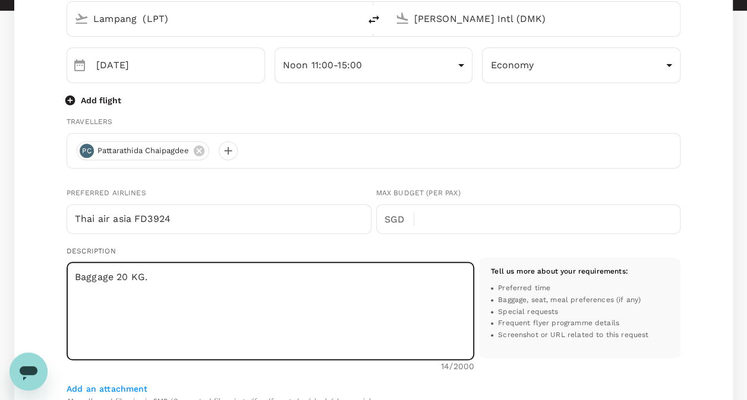
scroll to position [119, 0]
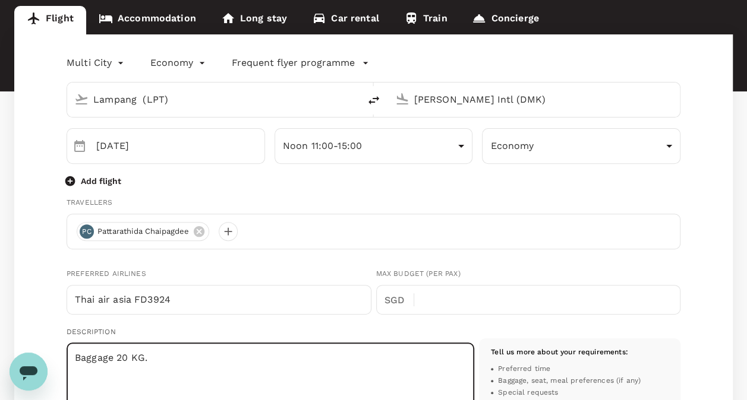
type textarea "Baggage 20 KG."
click at [71, 181] on icon "button" at bounding box center [70, 181] width 12 height 12
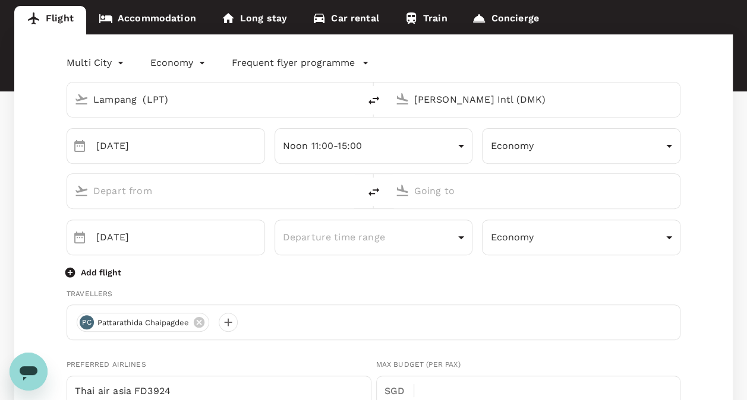
click at [369, 189] on icon "delete" at bounding box center [373, 192] width 14 height 14
click at [369, 192] on icon "delete" at bounding box center [373, 192] width 11 height 8
click at [374, 186] on icon "delete" at bounding box center [373, 192] width 14 height 14
click at [409, 188] on div at bounding box center [531, 189] width 283 height 26
click at [282, 191] on input "text" at bounding box center [213, 191] width 241 height 18
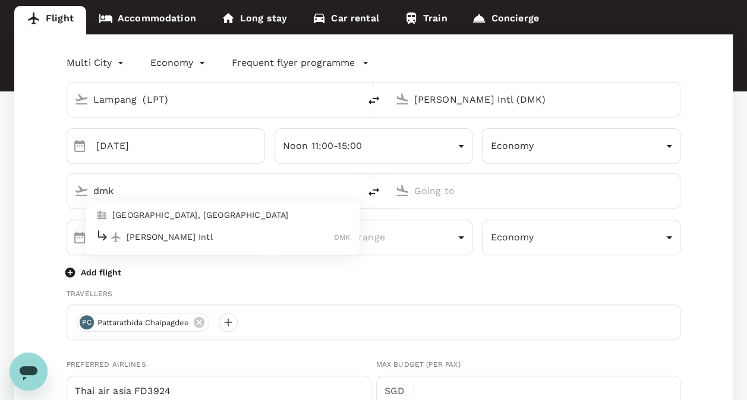
click at [176, 233] on p "Don Mueang Intl" at bounding box center [229, 238] width 207 height 12
type input "dmk"
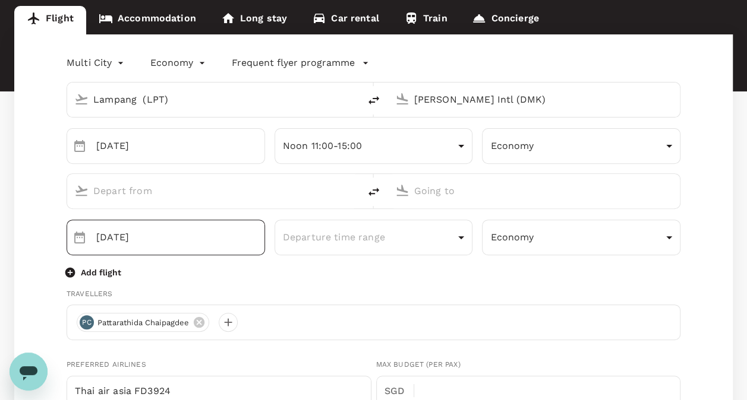
type input "[PERSON_NAME] Intl (DMK)"
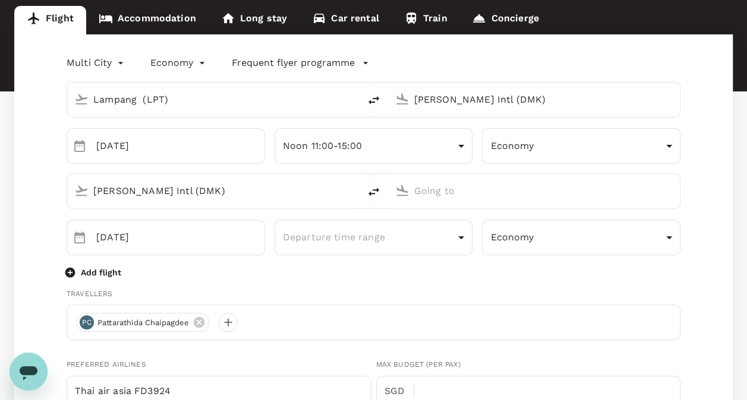
click at [453, 195] on input "text" at bounding box center [534, 191] width 241 height 18
click at [469, 236] on p "Lampang" at bounding box center [552, 238] width 210 height 12
type input "Lampang (LPT)"
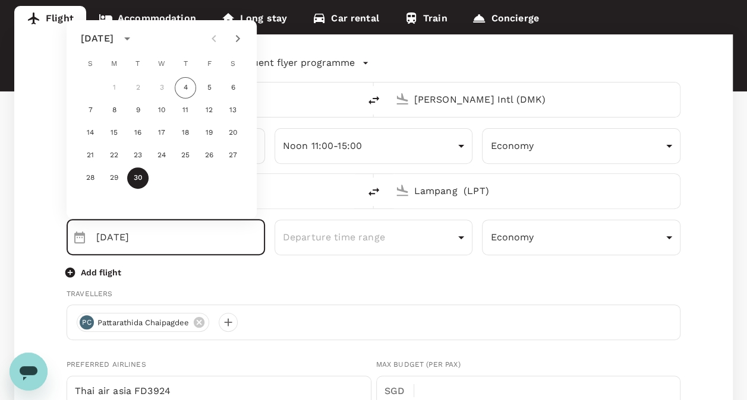
click at [238, 36] on icon "Next month" at bounding box center [237, 38] width 14 height 14
click at [207, 84] on button "3" at bounding box center [208, 87] width 21 height 21
type input "[DATE]"
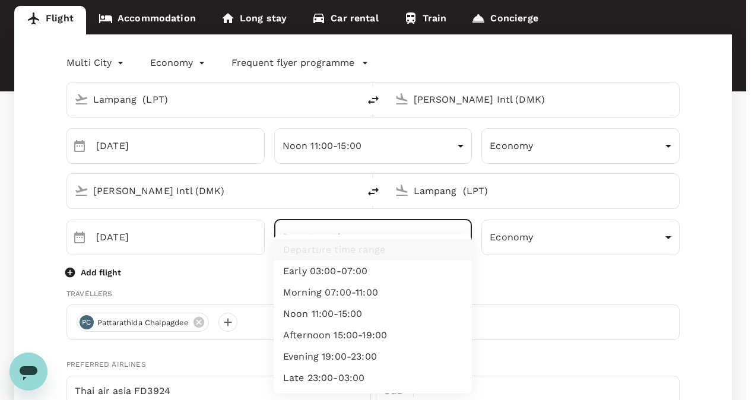
click at [350, 311] on li "Noon 11:00-15:00" at bounding box center [373, 313] width 198 height 21
type input "noon"
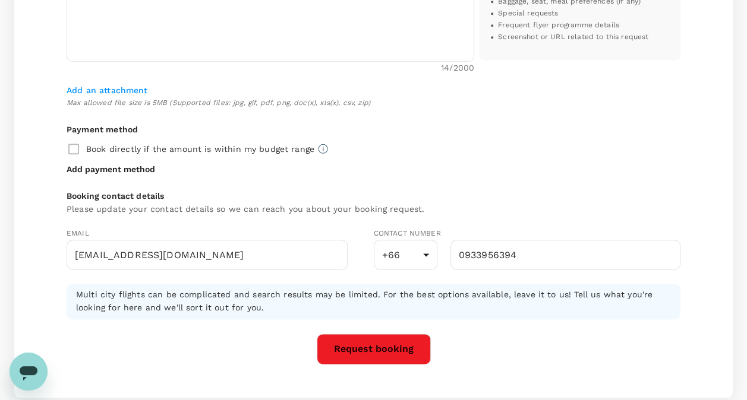
scroll to position [594, 0]
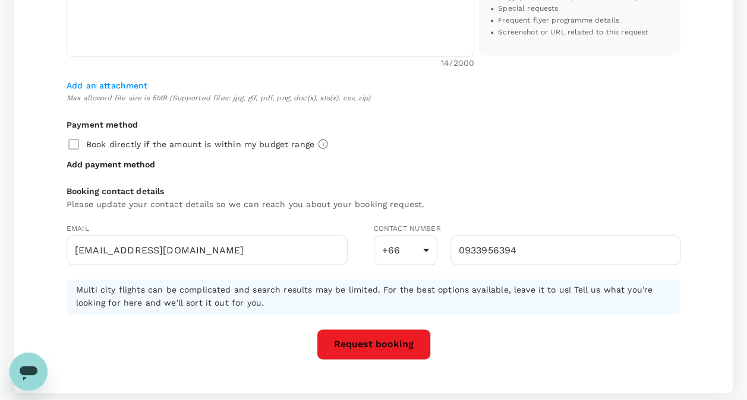
click at [363, 339] on button "Request booking" at bounding box center [374, 344] width 114 height 31
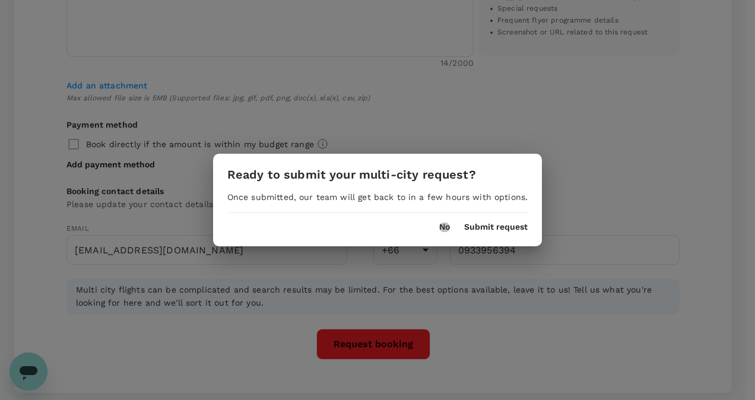
click at [443, 224] on button "No" at bounding box center [444, 228] width 11 height 10
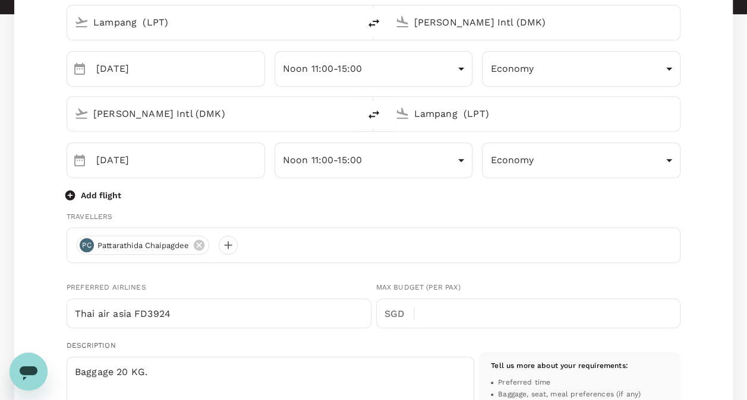
scroll to position [178, 0]
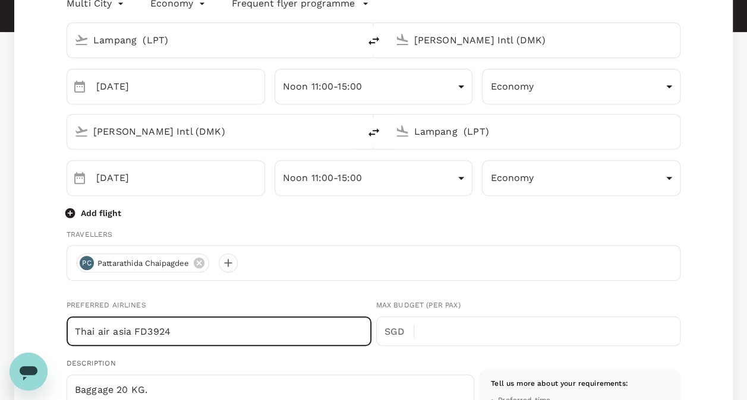
click at [255, 320] on input "Thai air asia FD3924" at bounding box center [219, 332] width 305 height 30
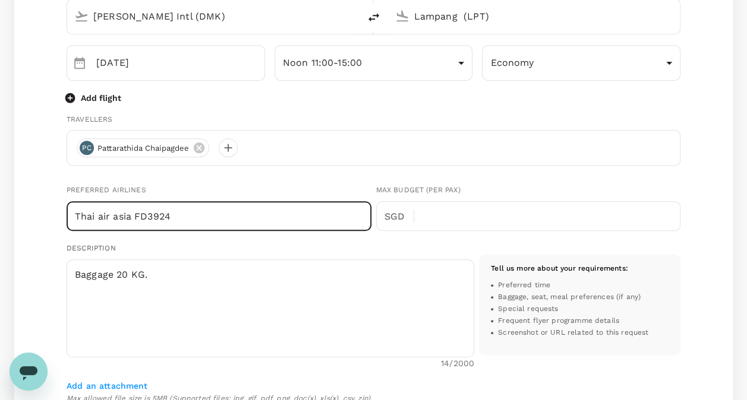
scroll to position [297, 0]
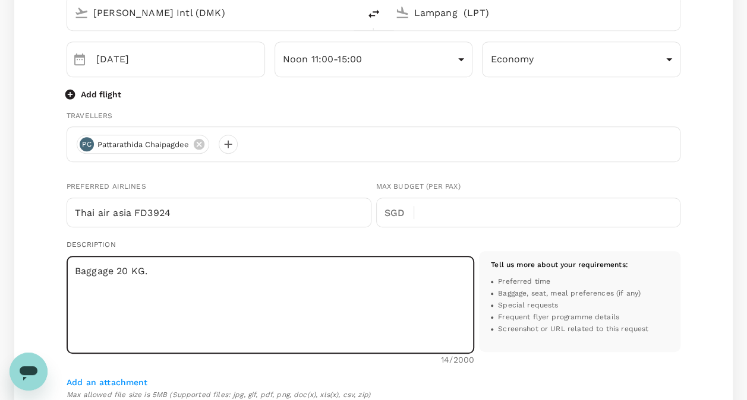
click at [256, 310] on textarea "Baggage 20 KG." at bounding box center [270, 305] width 407 height 98
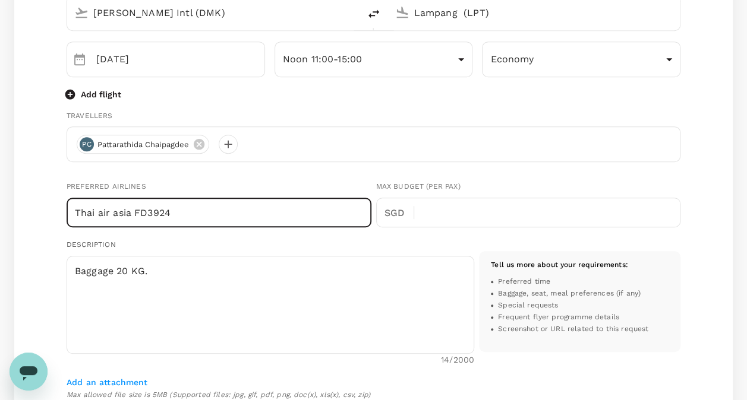
click at [207, 211] on input "Thai air asia FD3924" at bounding box center [219, 213] width 305 height 30
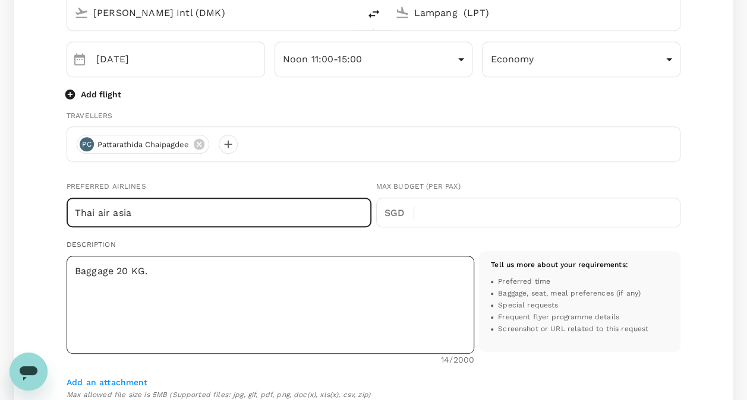
type input "Thai air asia"
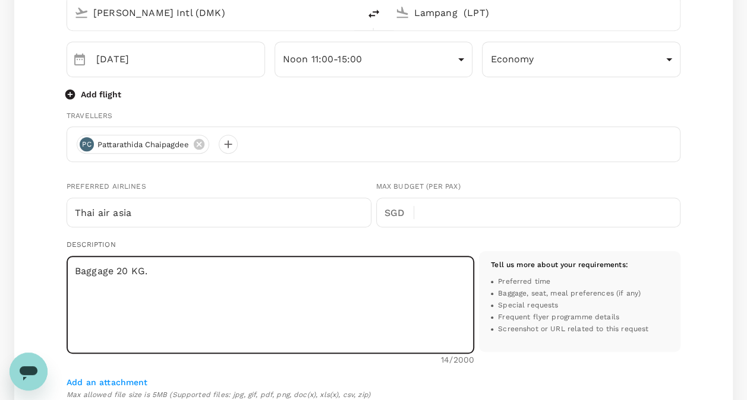
click at [227, 284] on textarea "Baggage 20 KG." at bounding box center [270, 305] width 407 height 98
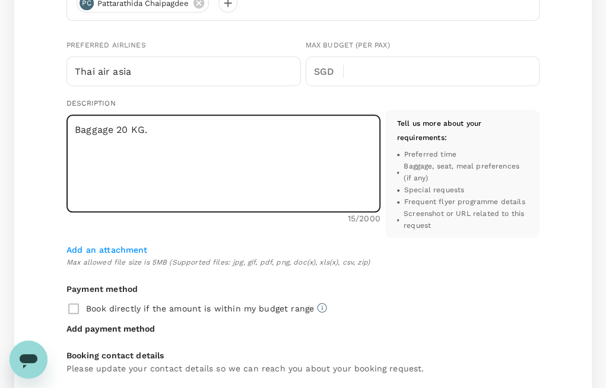
scroll to position [475, 0]
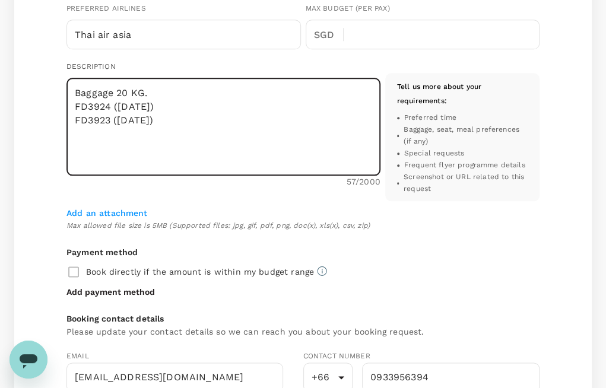
type textarea "Baggage 20 KG. FD3924 (30 Sep. 2025) FD3923 (3 Oct. 2025)"
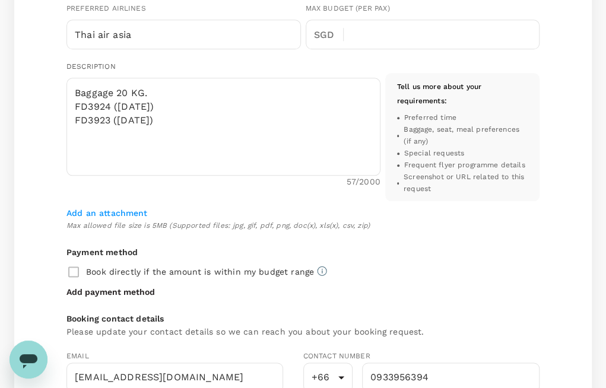
click at [72, 274] on div "Book directly if the amount is within my budget range" at bounding box center [303, 272] width 473 height 25
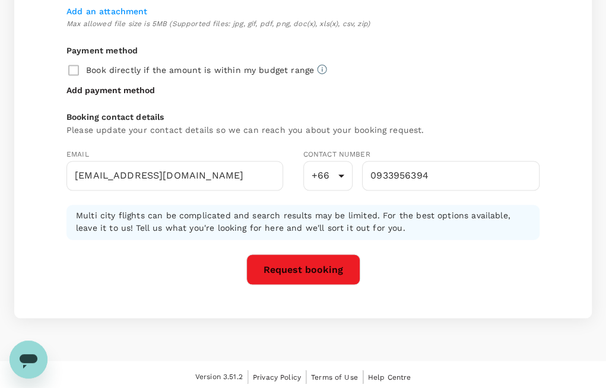
scroll to position [679, 0]
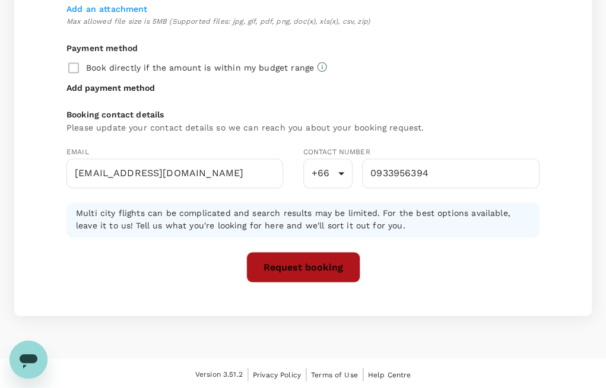
click at [316, 265] on button "Request booking" at bounding box center [303, 267] width 114 height 31
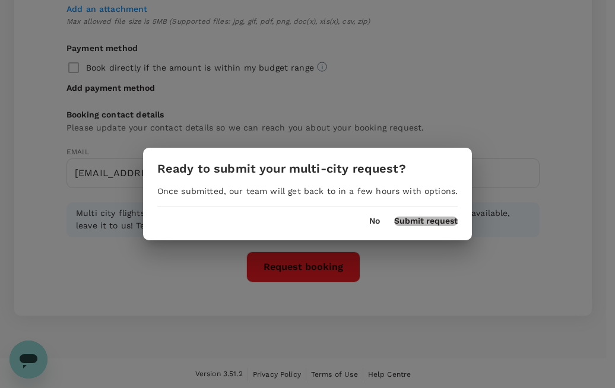
click at [428, 223] on button "Submit request" at bounding box center [426, 222] width 64 height 10
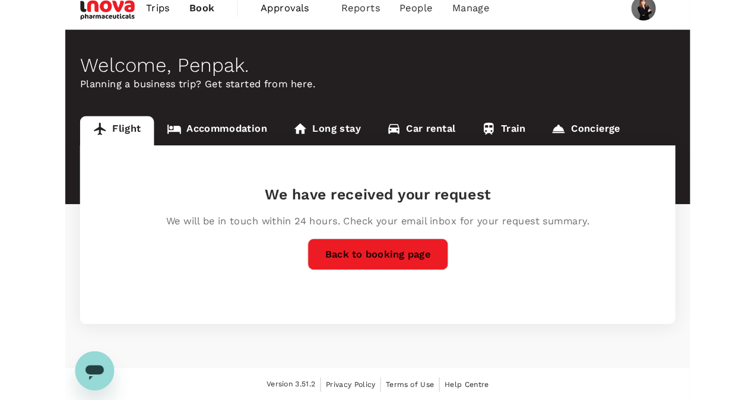
scroll to position [0, 0]
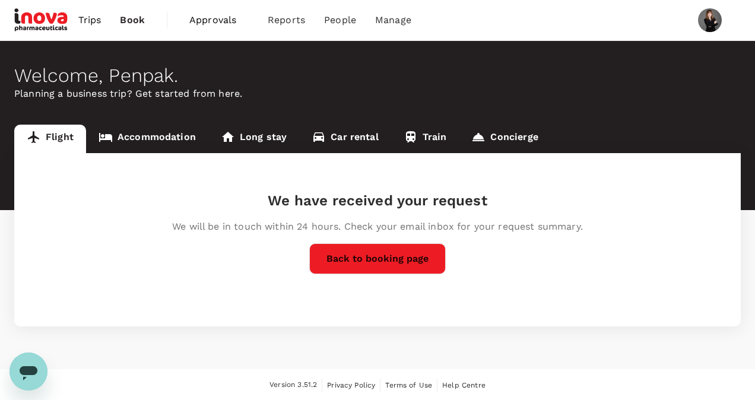
click at [94, 22] on span "Trips" at bounding box center [89, 20] width 23 height 14
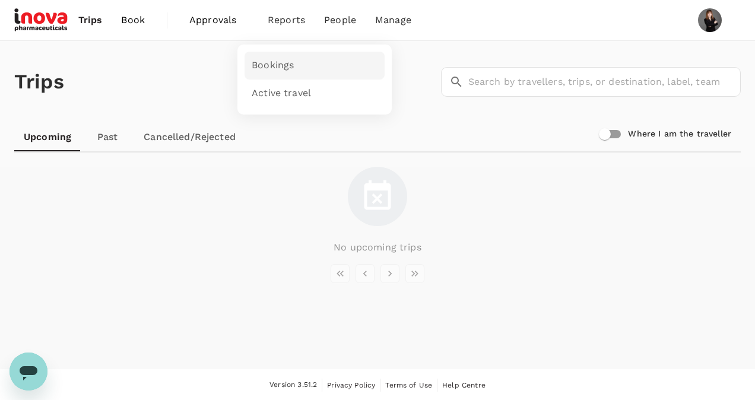
click at [298, 59] on link "Bookings" at bounding box center [315, 66] width 140 height 28
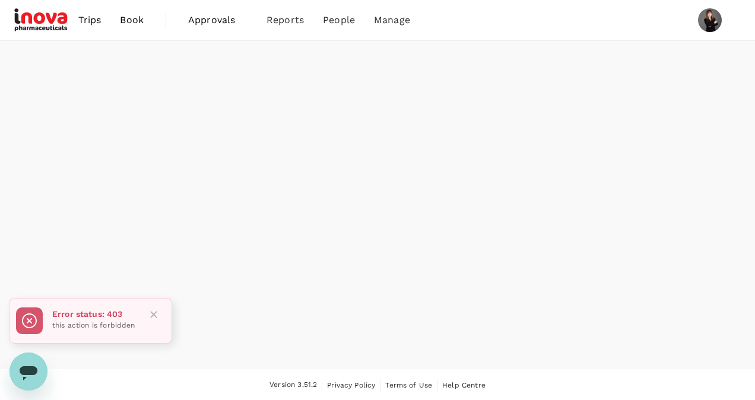
click at [153, 318] on icon "Close" at bounding box center [154, 315] width 12 height 12
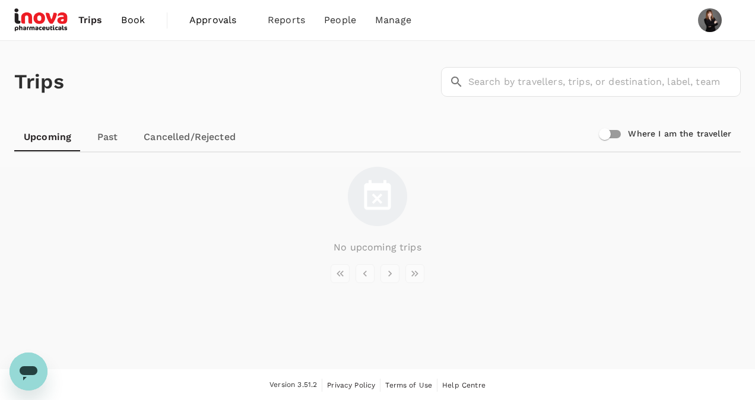
click at [56, 23] on img at bounding box center [41, 20] width 55 height 26
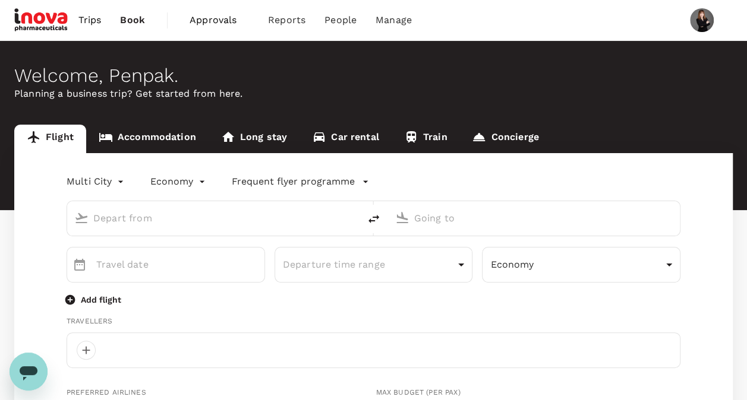
type input "roundtrip"
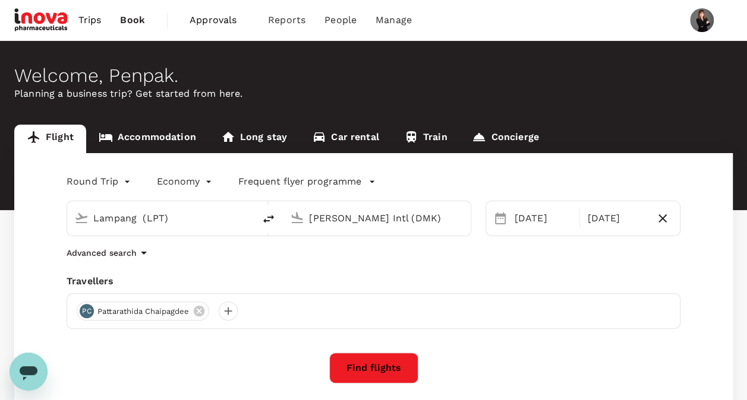
click at [217, 20] on span "Approvals" at bounding box center [218, 20] width 59 height 14
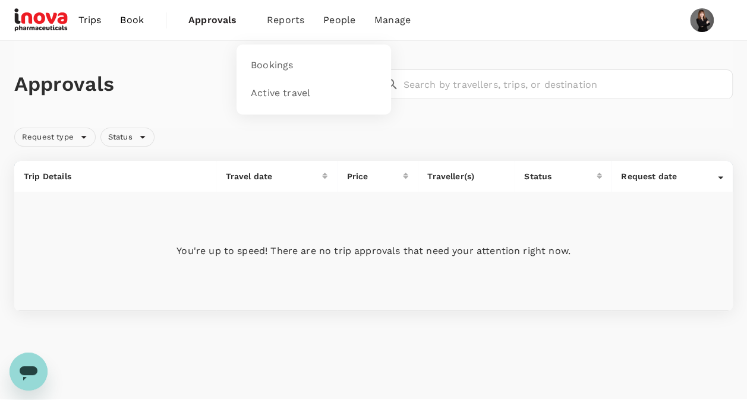
click at [279, 21] on span "Reports" at bounding box center [285, 20] width 37 height 14
click at [399, 69] on span "Travel policies" at bounding box center [390, 66] width 67 height 14
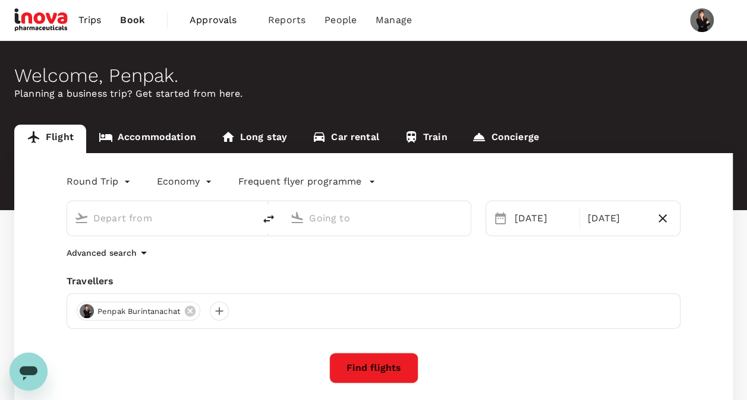
type input "Lampang (LPT)"
type input "[PERSON_NAME] Intl (DMK)"
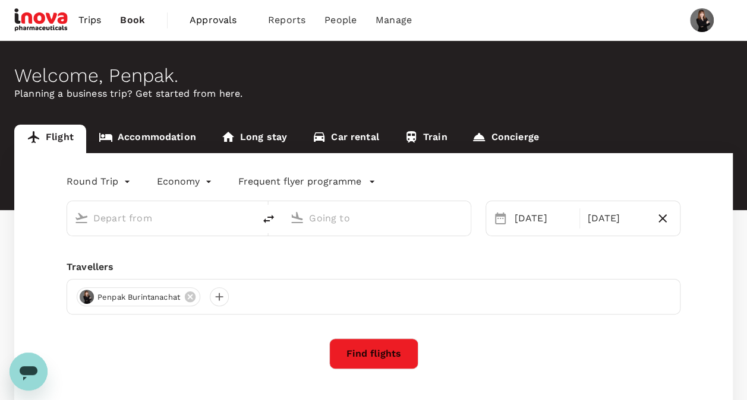
type input "Lampang (LPT)"
type input "[PERSON_NAME] Intl (DMK)"
